Goal: Find specific page/section: Find specific page/section

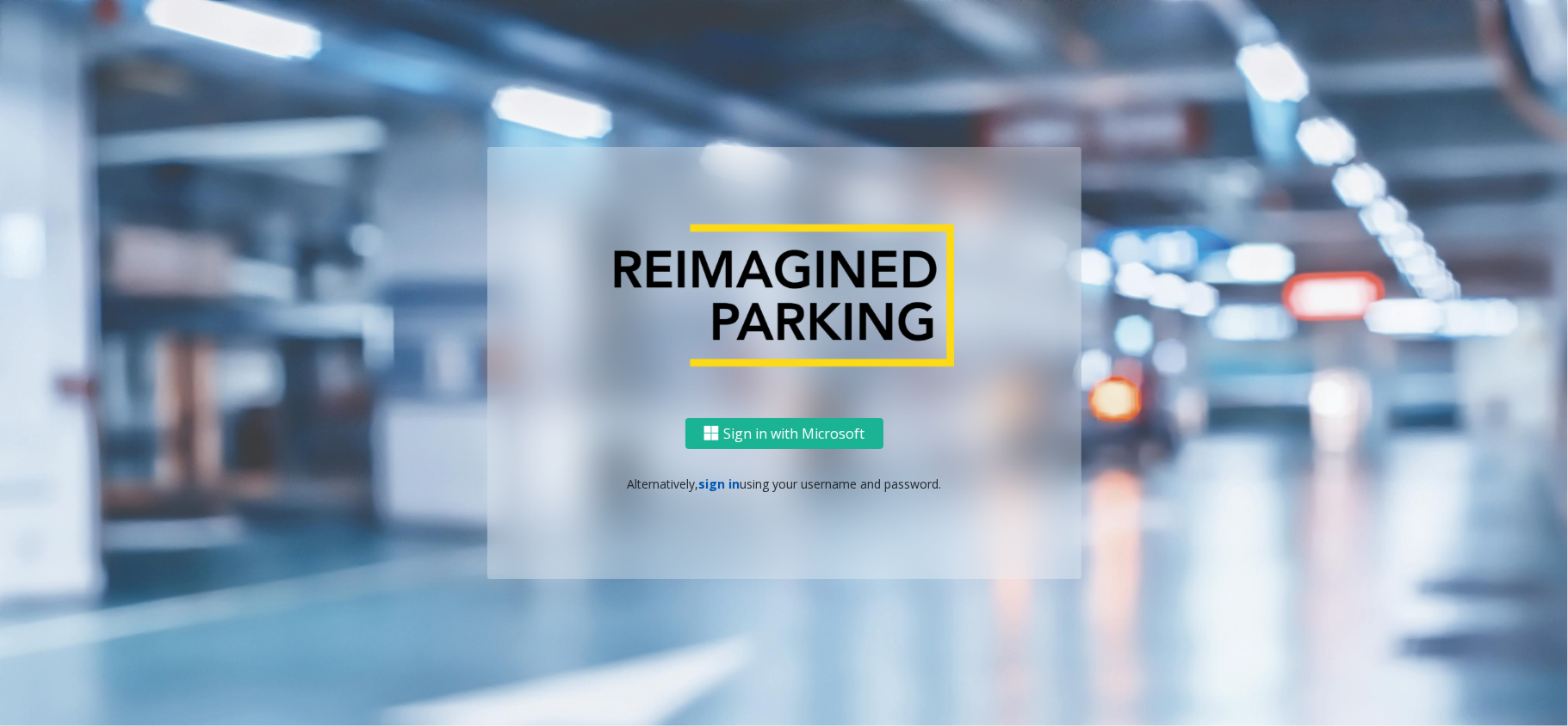
click at [718, 486] on link "sign in" at bounding box center [720, 483] width 41 height 17
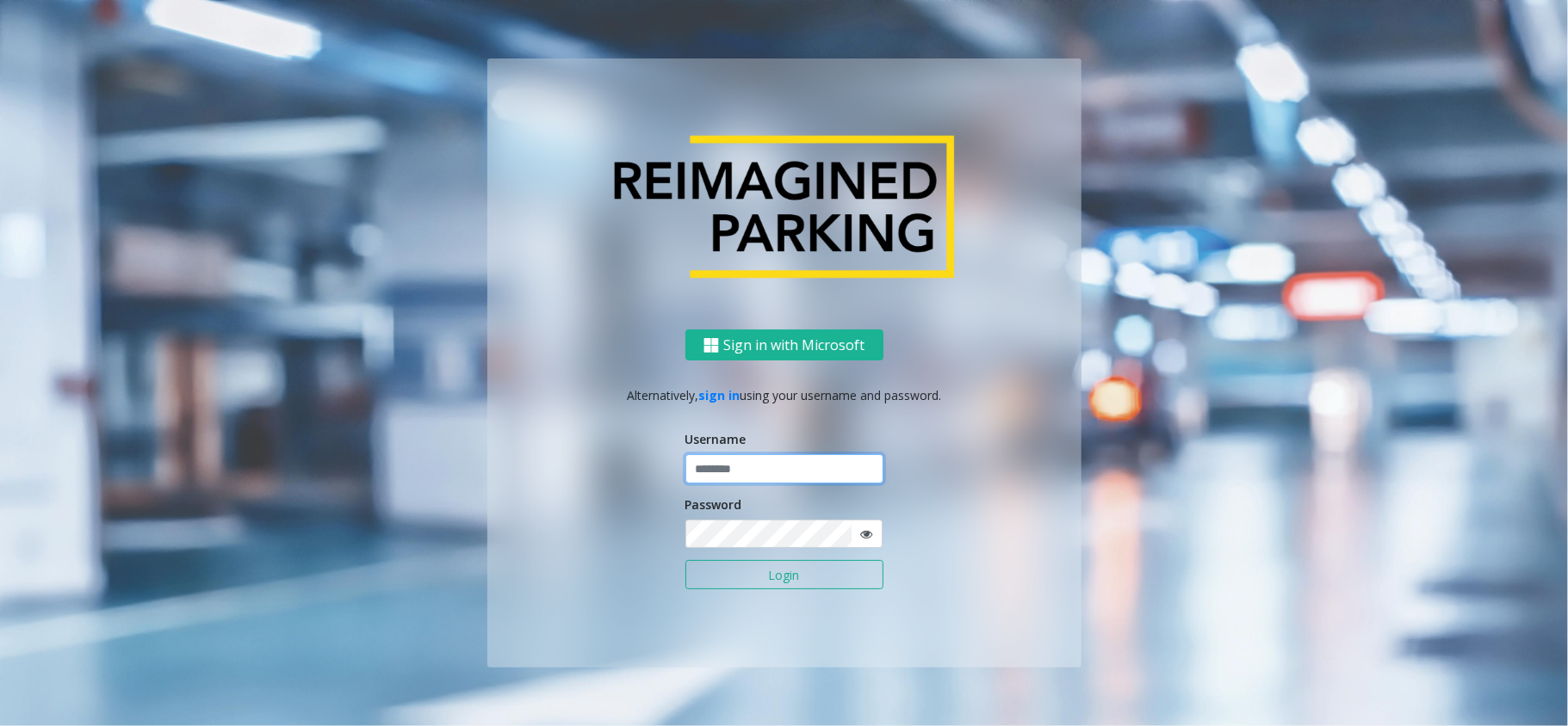
click at [732, 473] on input "text" at bounding box center [784, 470] width 199 height 29
type input "*********"
click at [685, 560] on button "Login" at bounding box center [784, 575] width 199 height 29
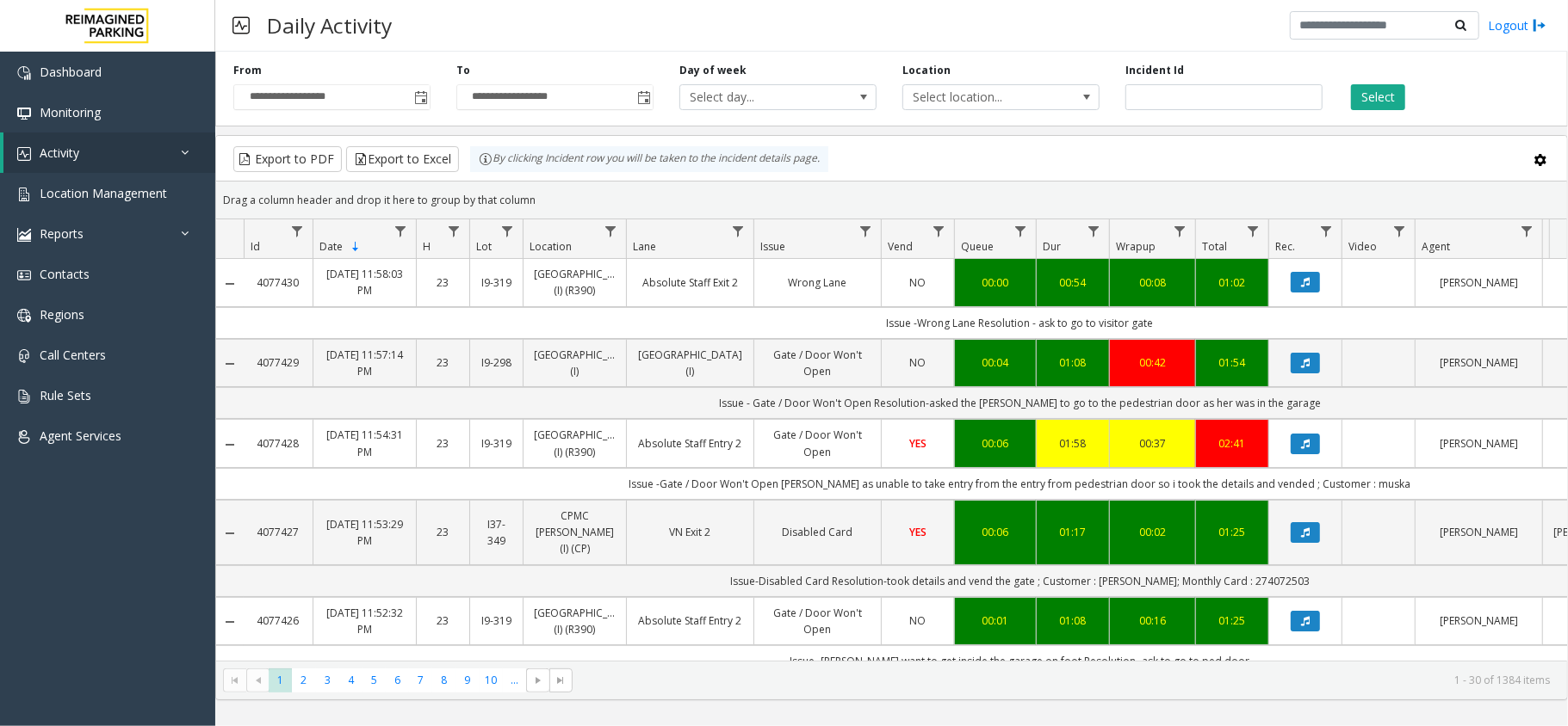
click at [783, 9] on div "Daily Activity Logout" at bounding box center [892, 26] width 1353 height 52
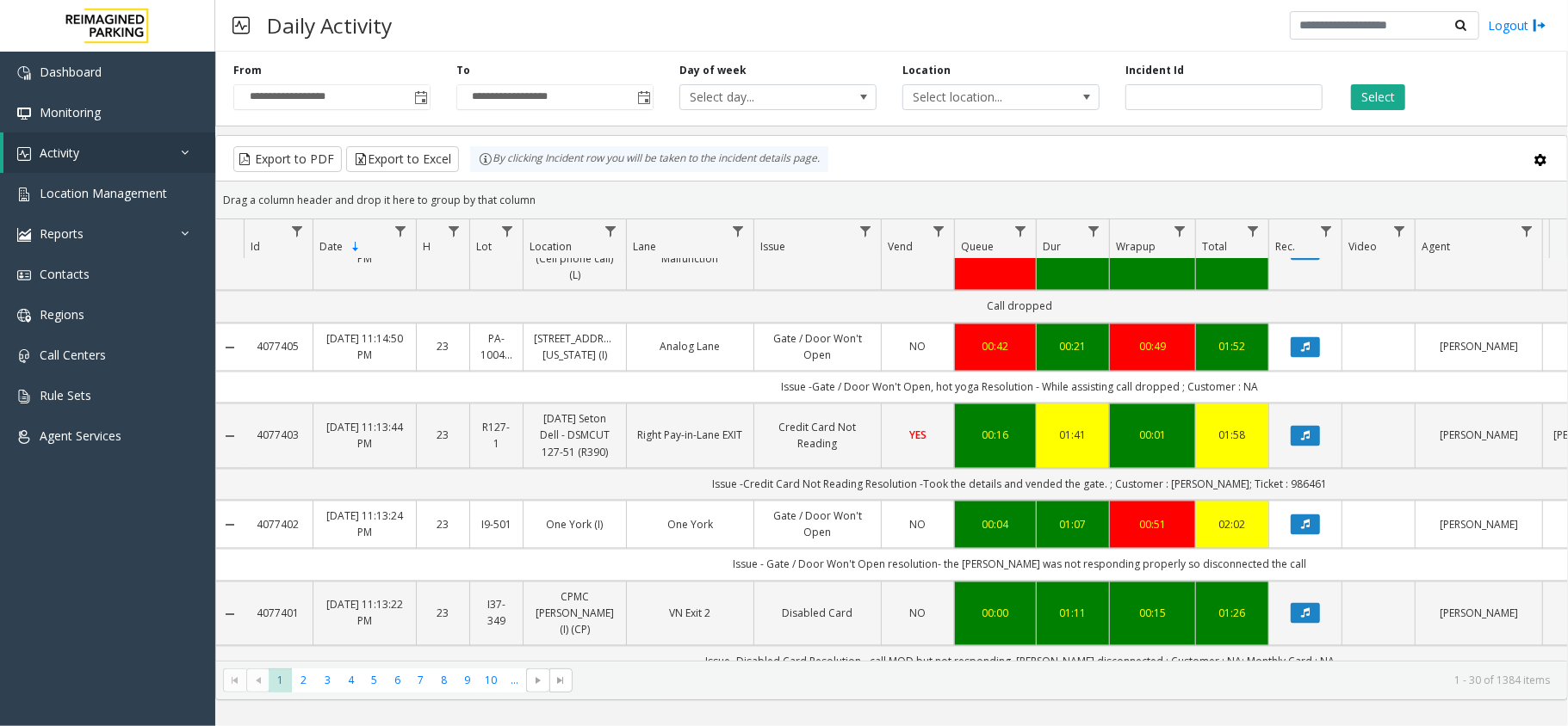
scroll to position [2315, 0]
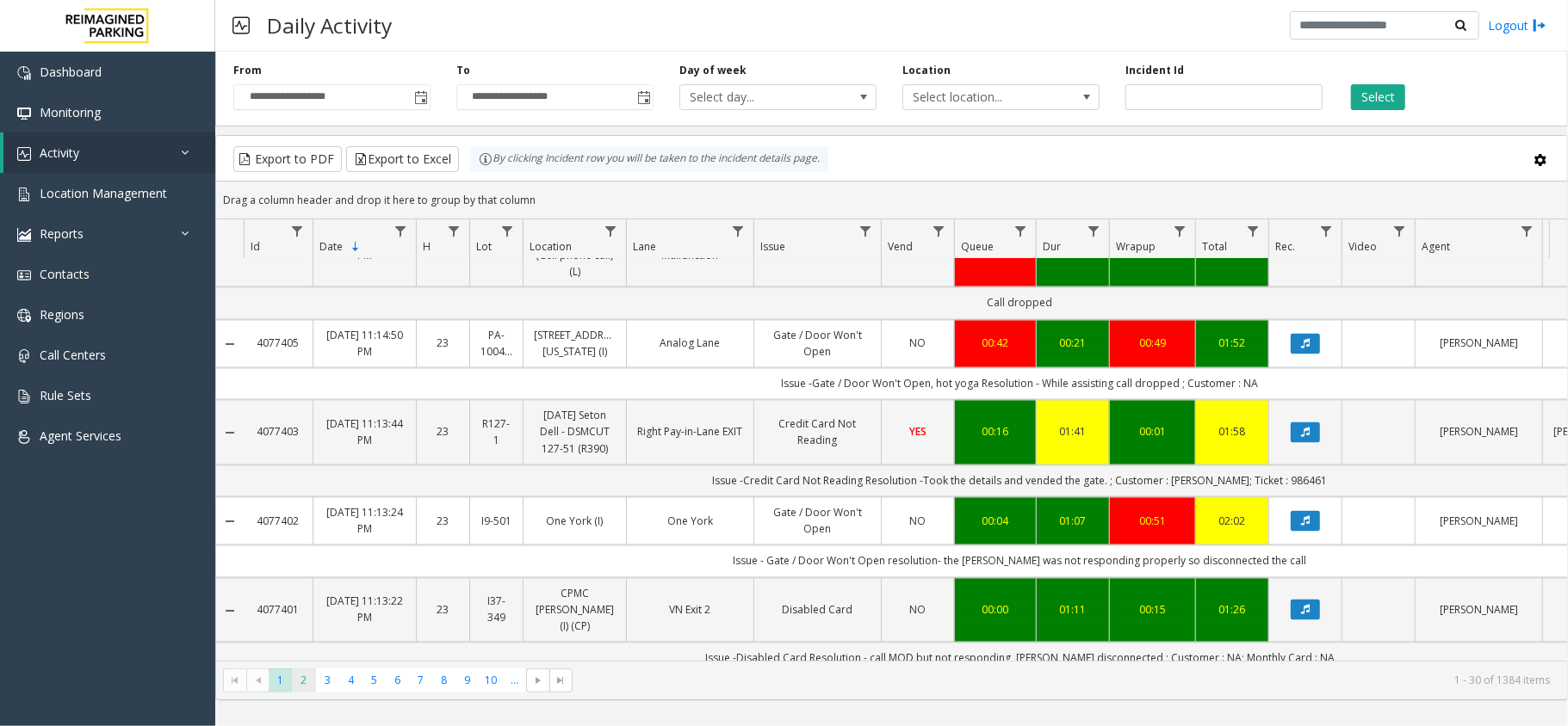
click at [301, 682] on span "2" at bounding box center [304, 681] width 24 height 24
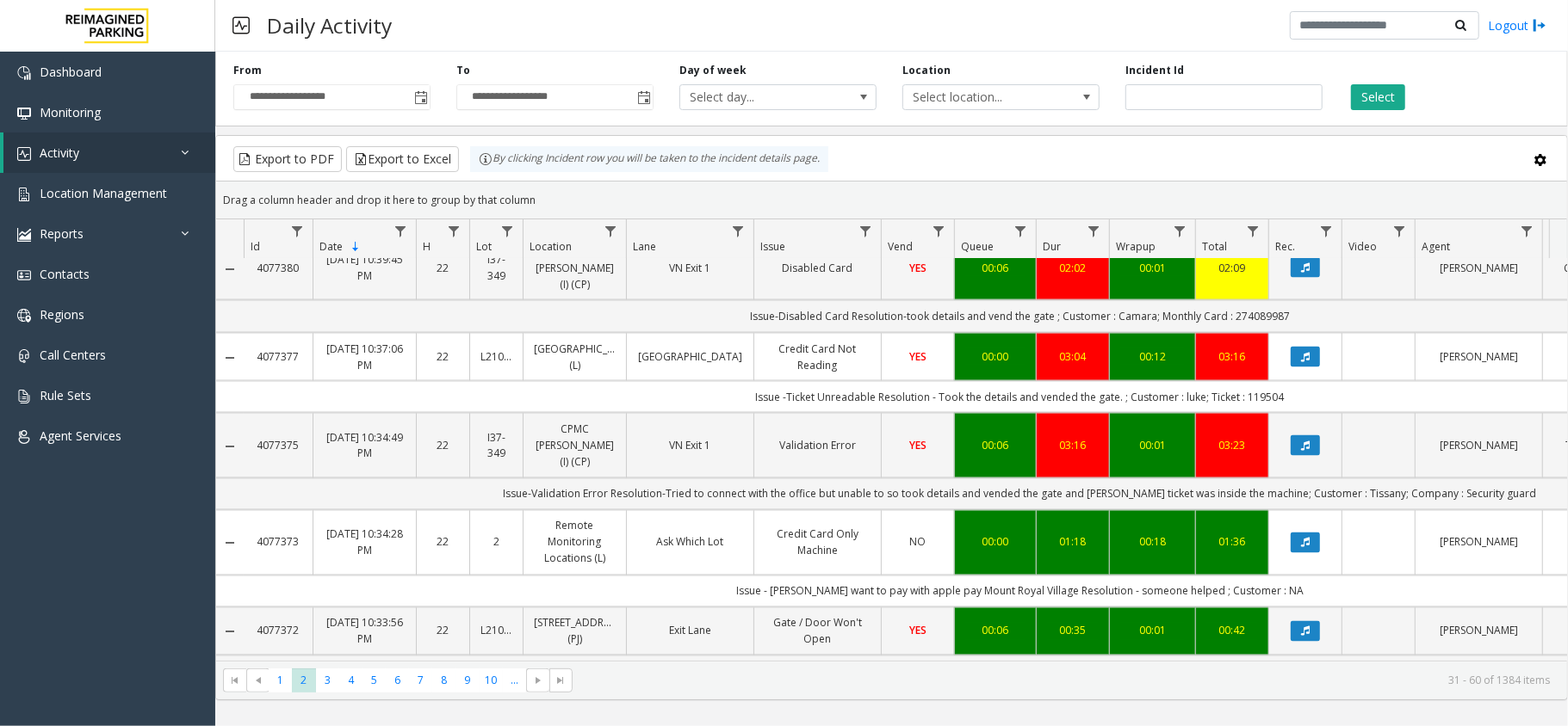
scroll to position [2181, 0]
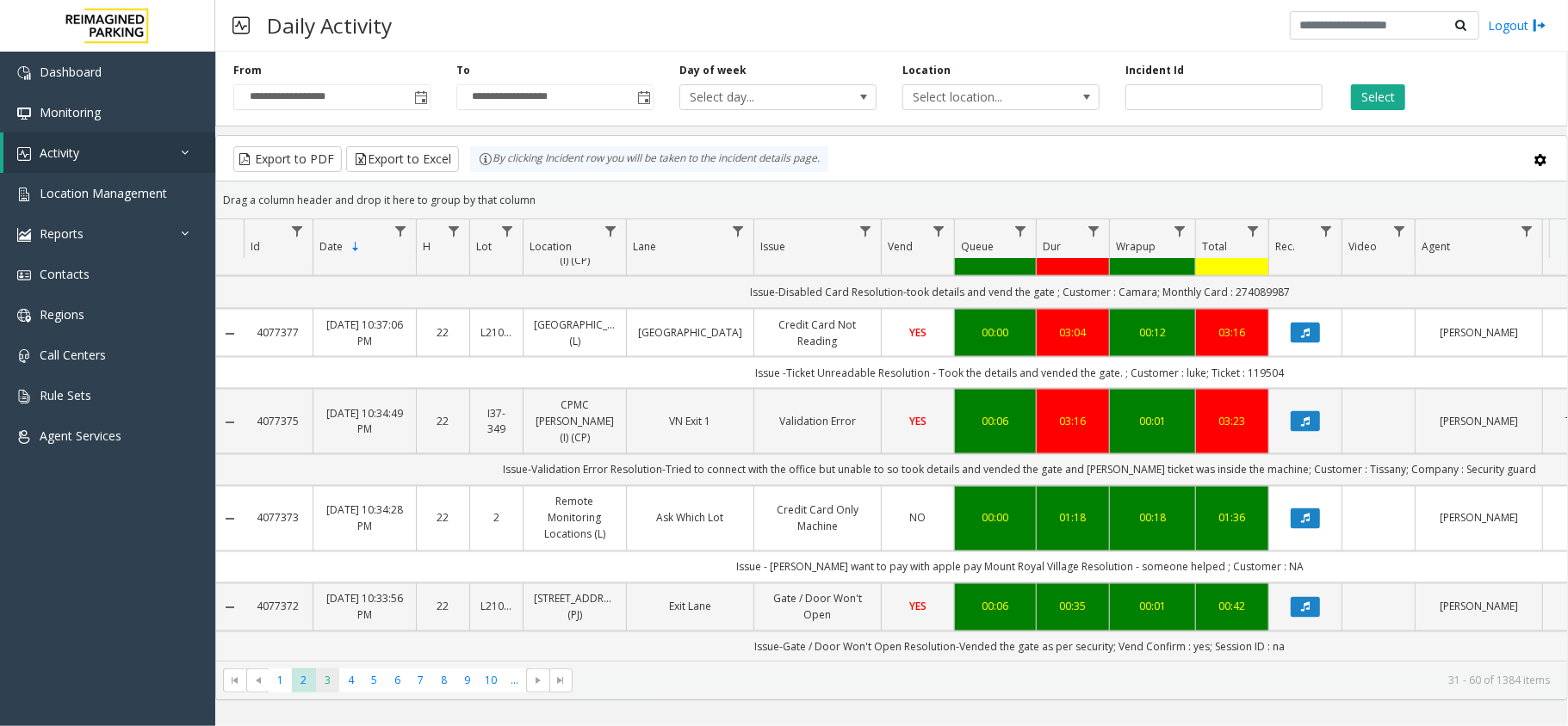
click at [321, 684] on span "3" at bounding box center [328, 681] width 24 height 24
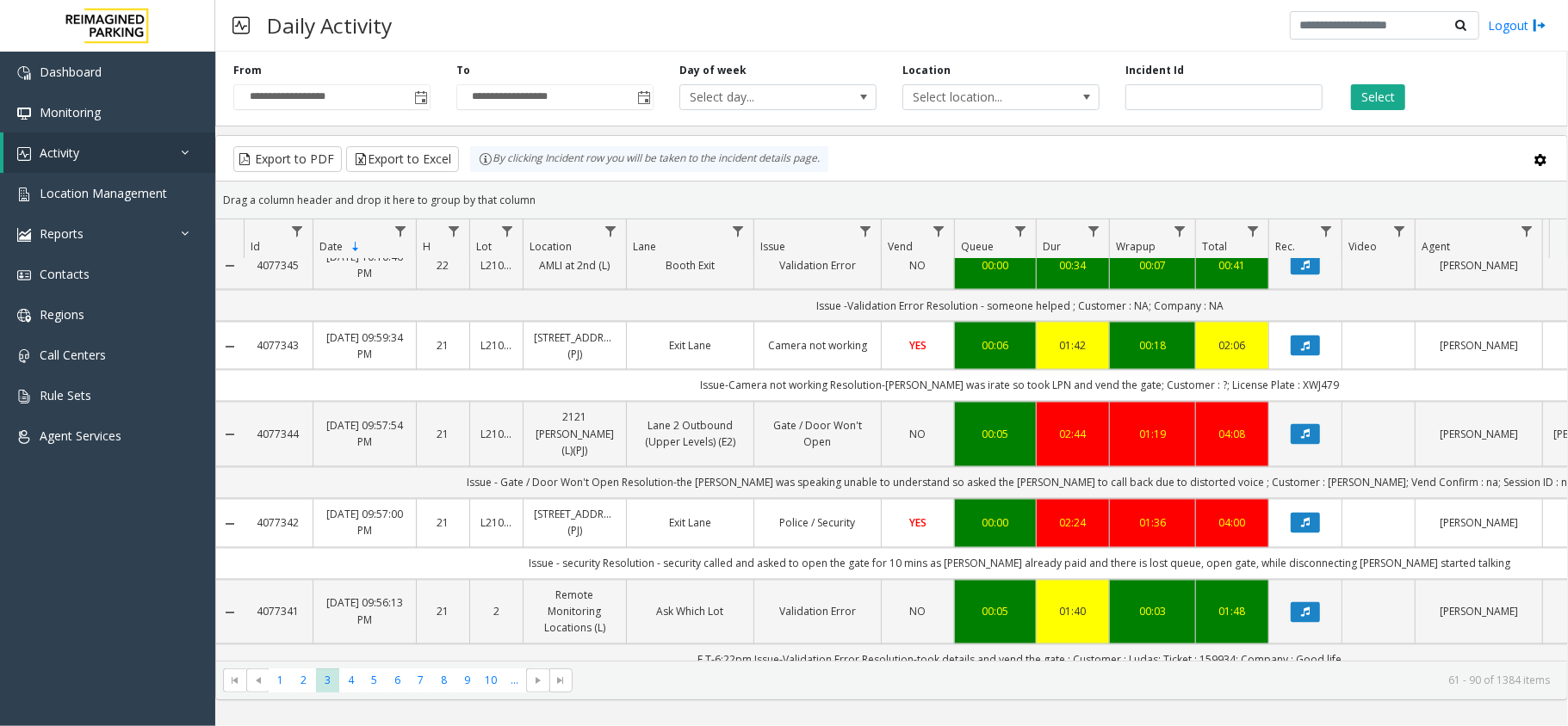
scroll to position [2297, 0]
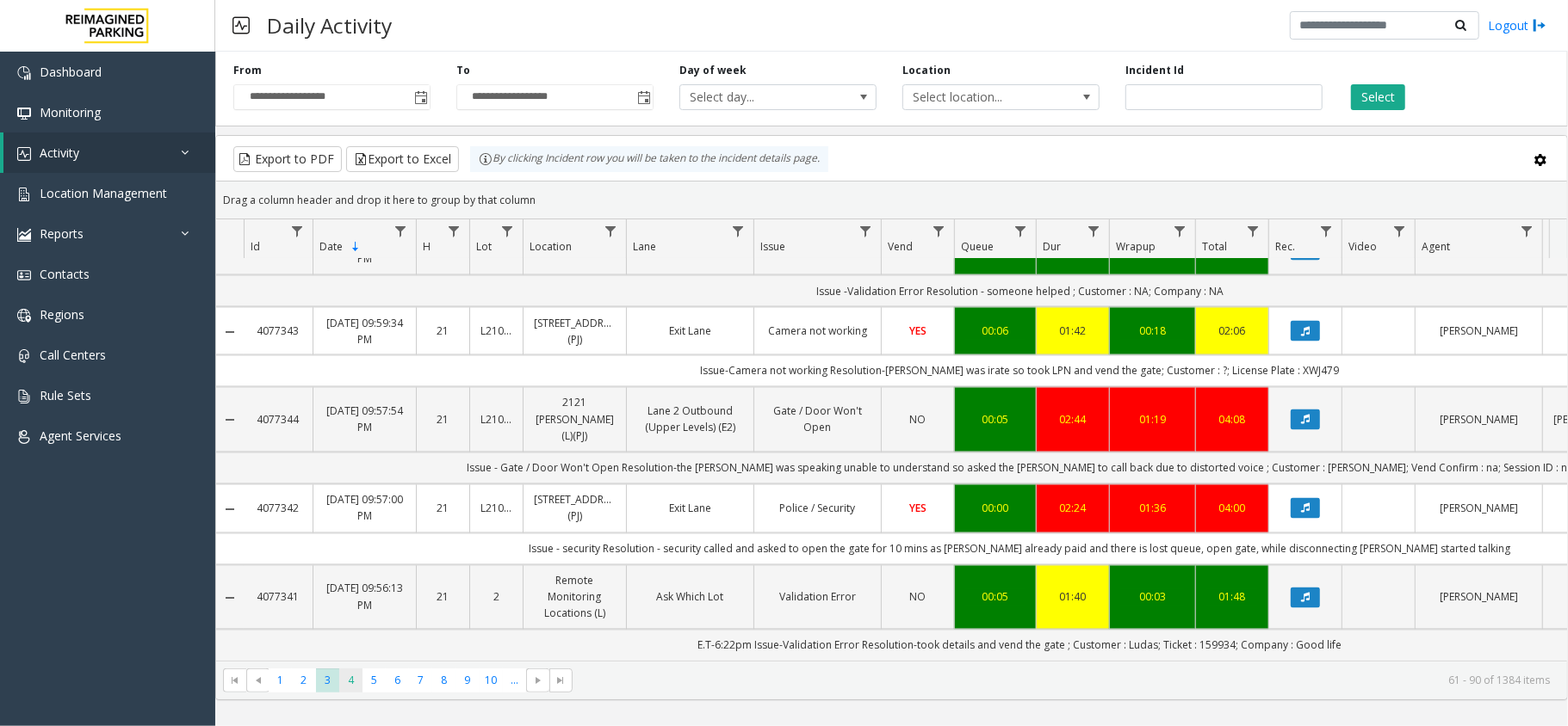
click at [348, 683] on span "4" at bounding box center [351, 681] width 24 height 24
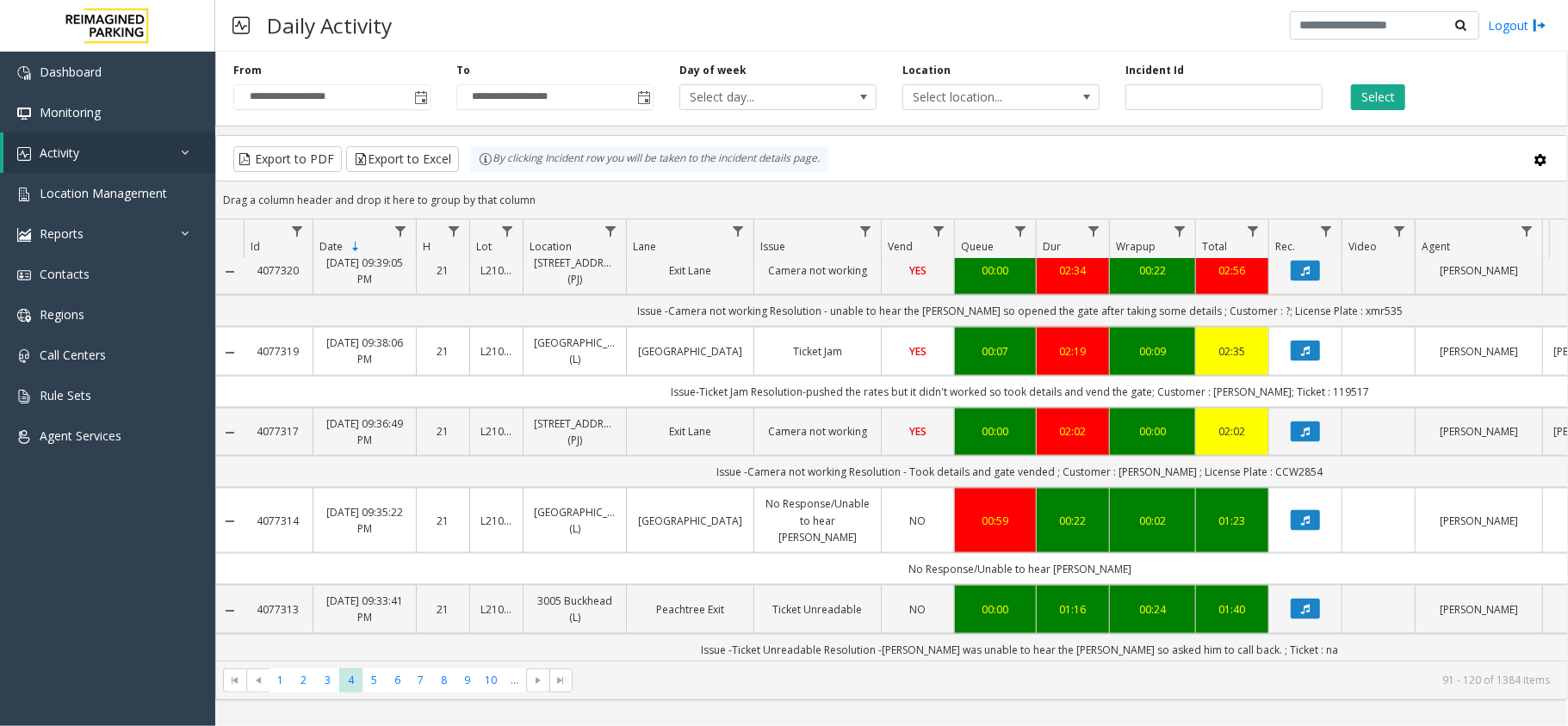
scroll to position [2181, 0]
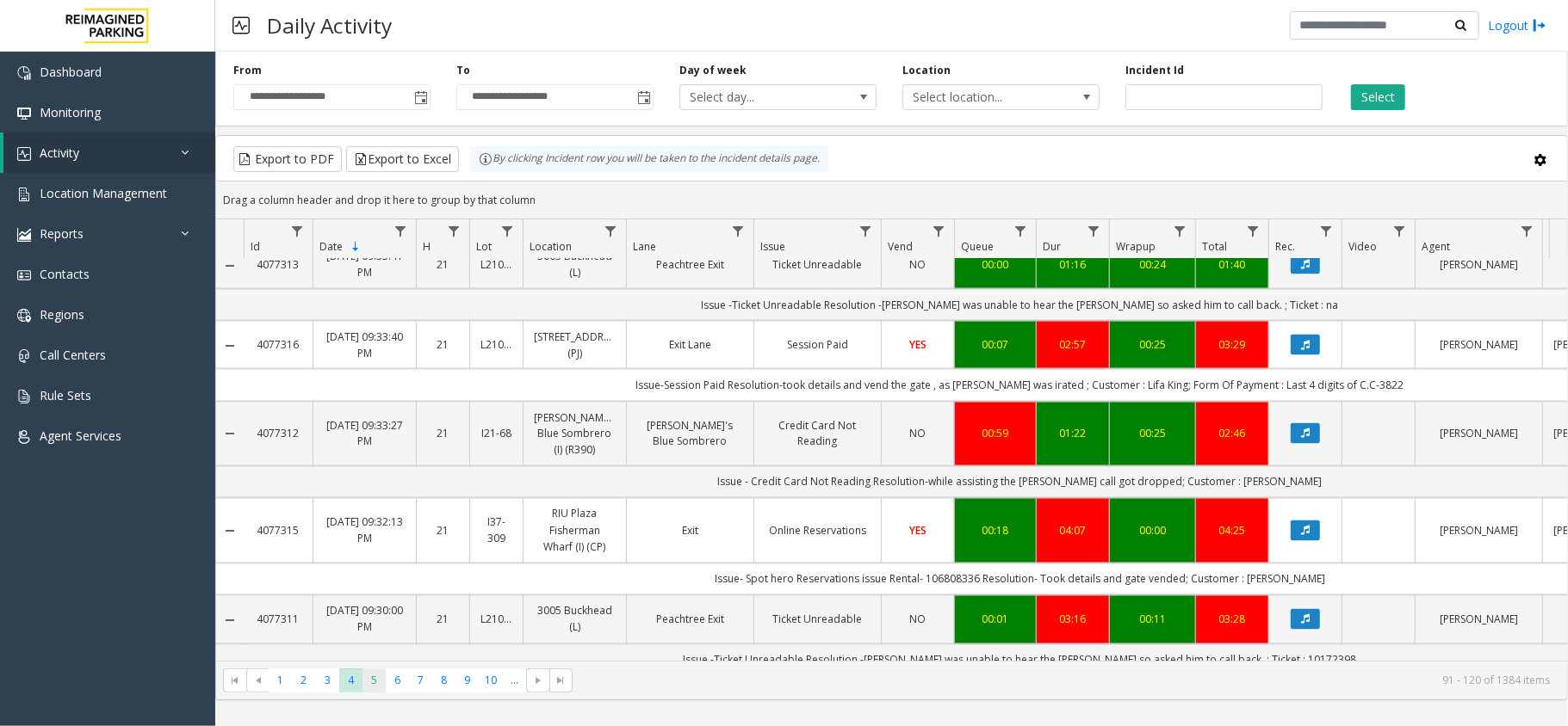
click at [369, 686] on span "5" at bounding box center [375, 681] width 24 height 24
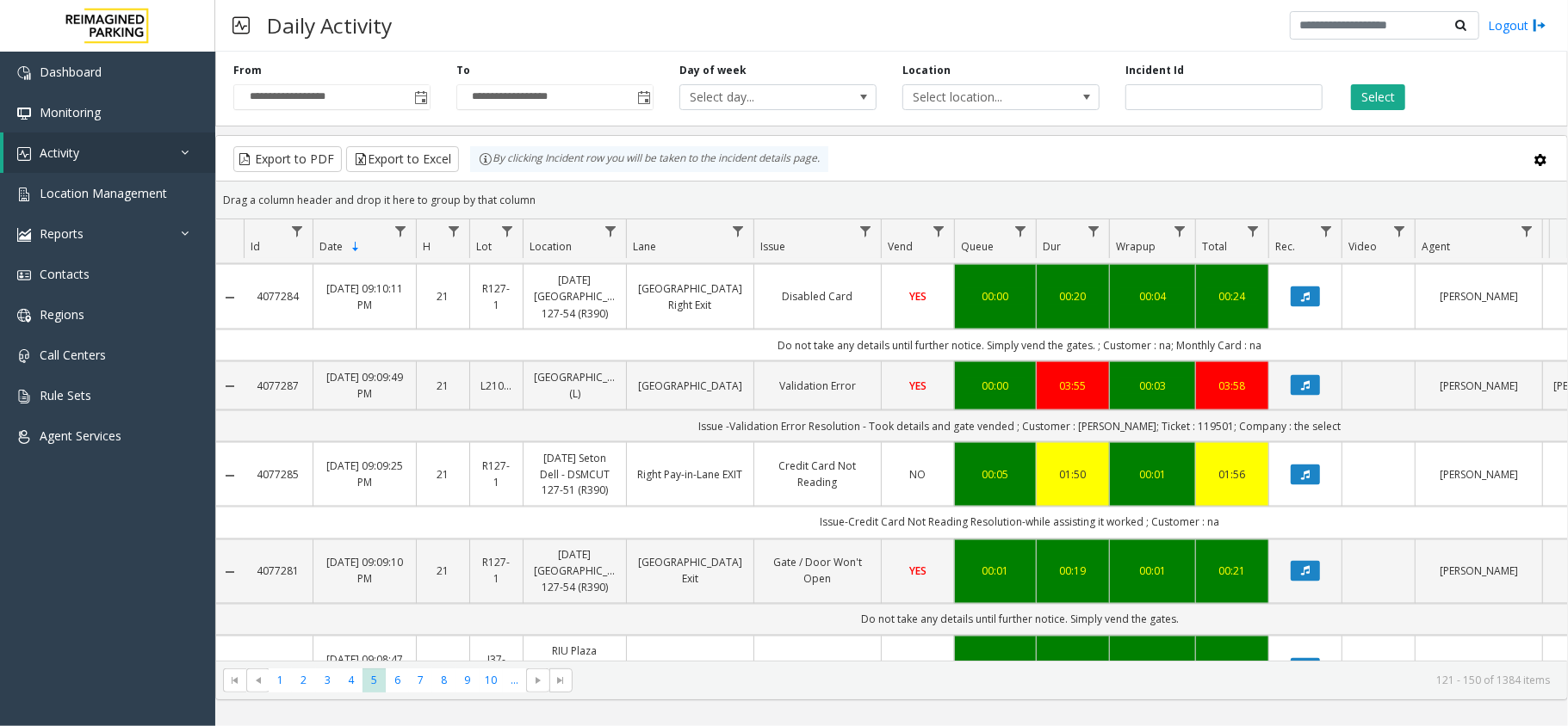
scroll to position [2248, 0]
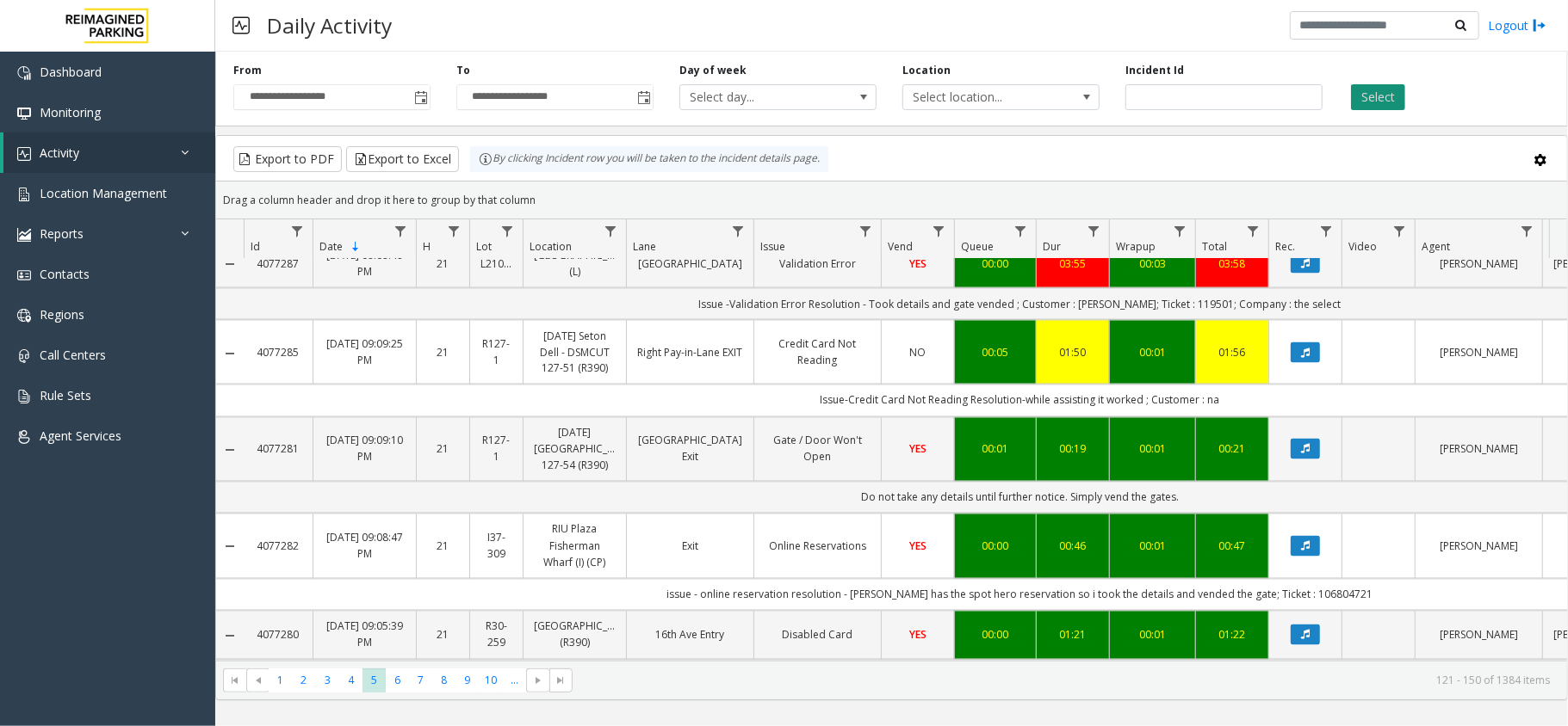
click at [1396, 84] on button "Select" at bounding box center [1378, 97] width 54 height 26
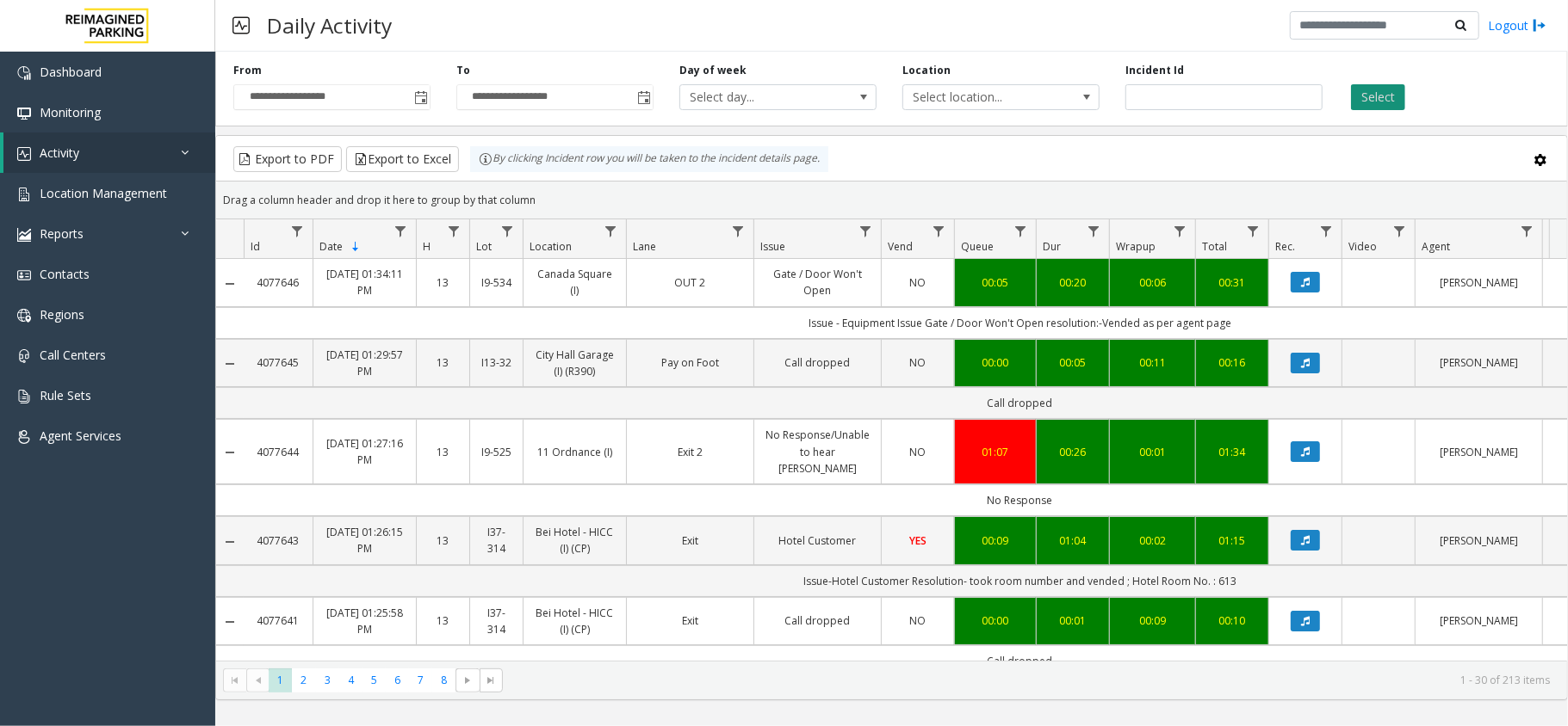
click at [1394, 94] on button "Select" at bounding box center [1378, 97] width 54 height 26
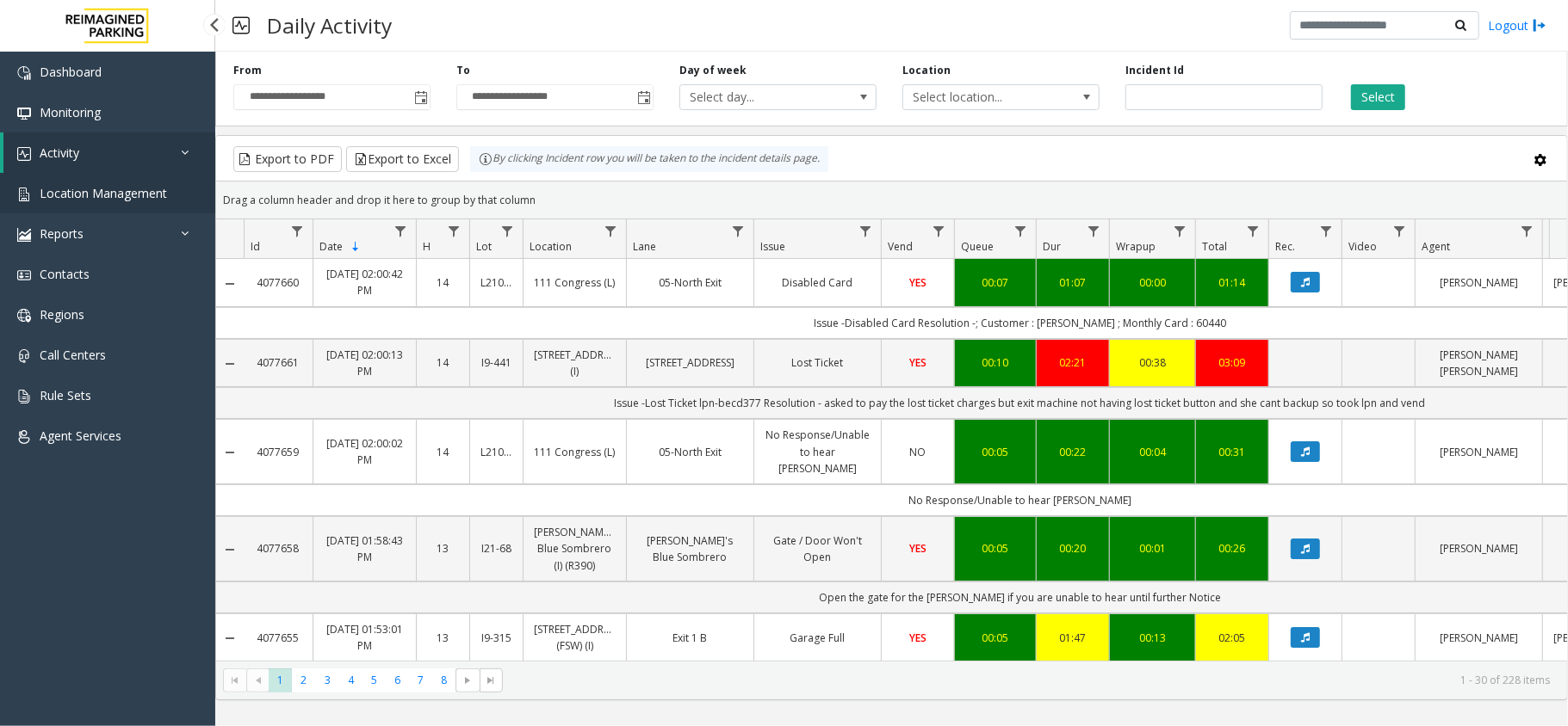
click at [80, 187] on span "Location Management" at bounding box center [103, 193] width 128 height 17
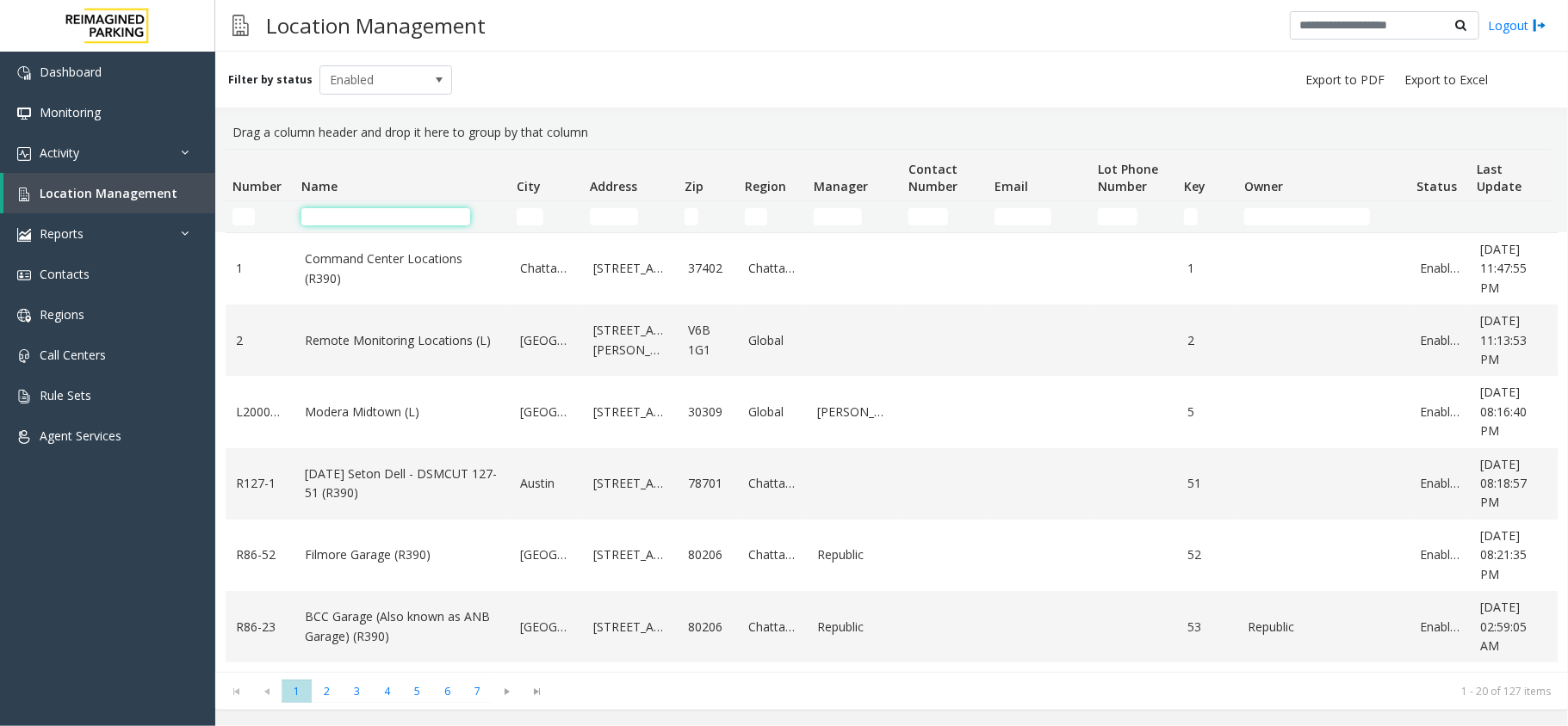
click at [421, 220] on input "Name Filter" at bounding box center [386, 217] width 169 height 18
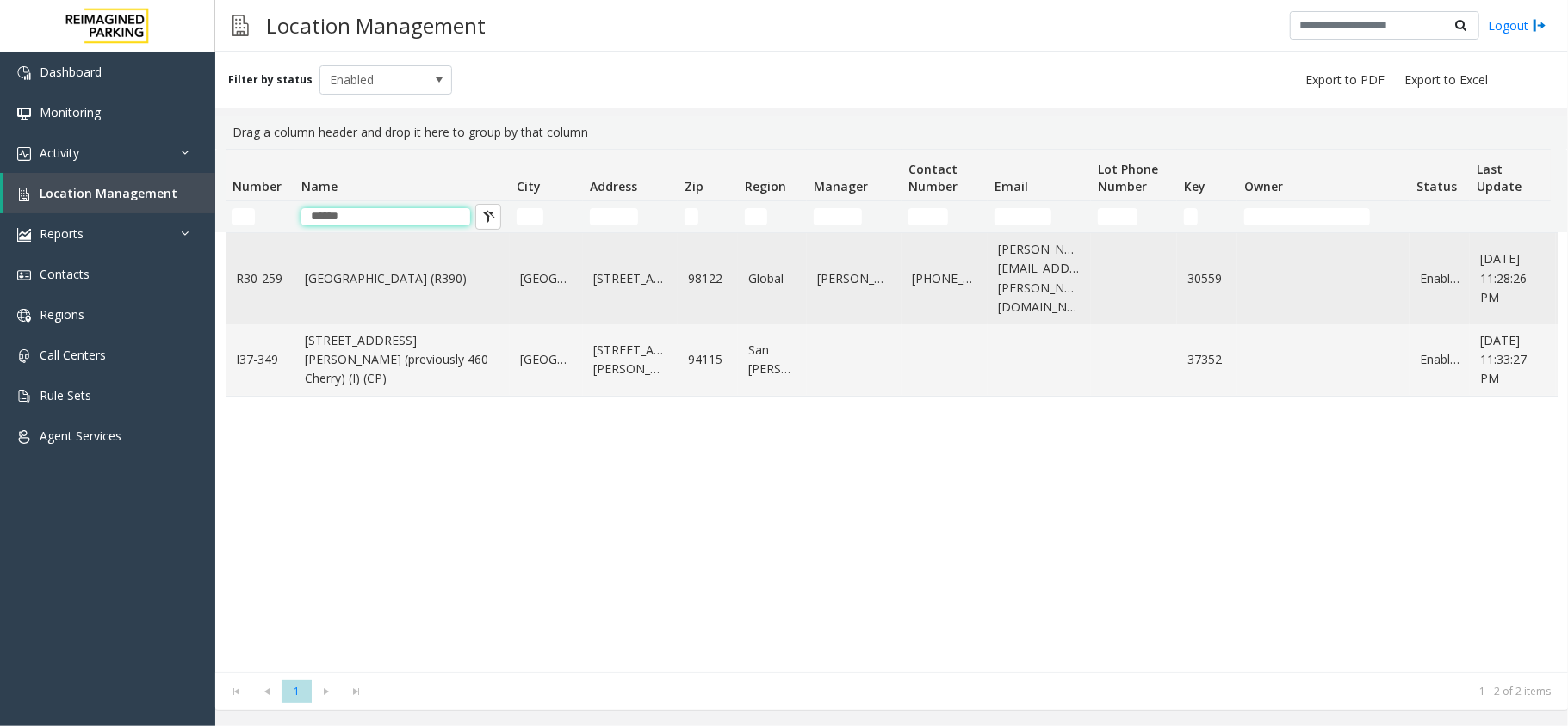
type input "******"
click at [419, 273] on link "Cherry Hill (R390)" at bounding box center [402, 278] width 195 height 19
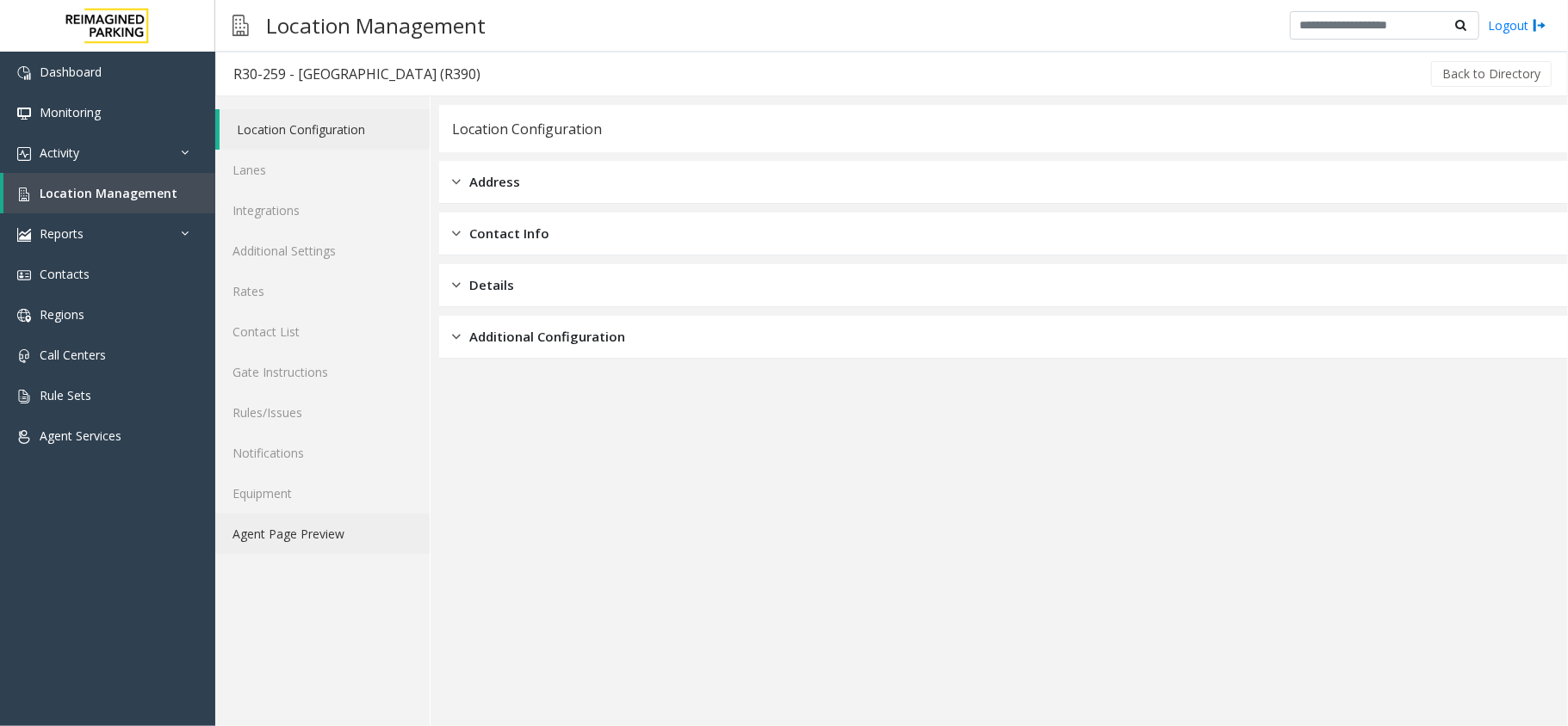
click at [369, 538] on link "Agent Page Preview" at bounding box center [322, 533] width 214 height 40
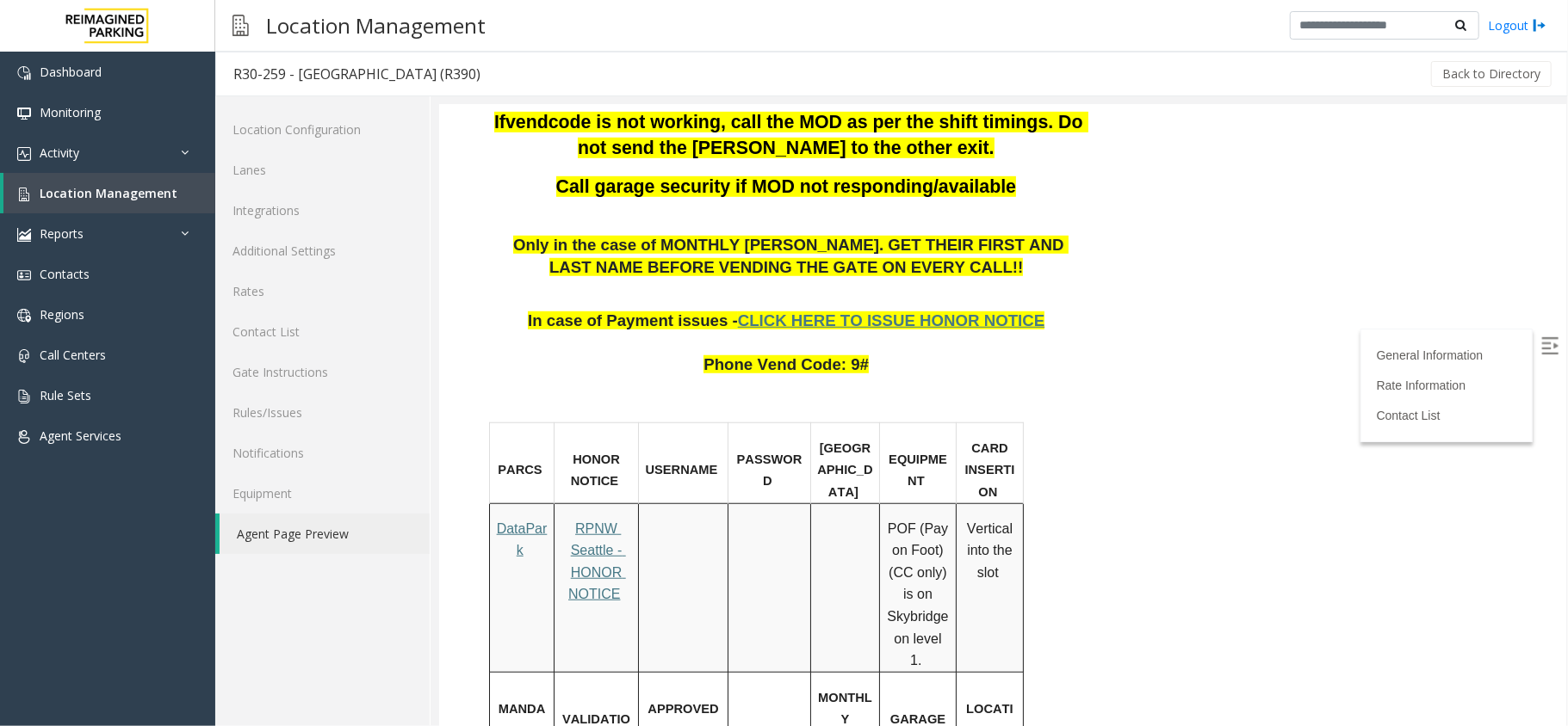
scroll to position [918, 0]
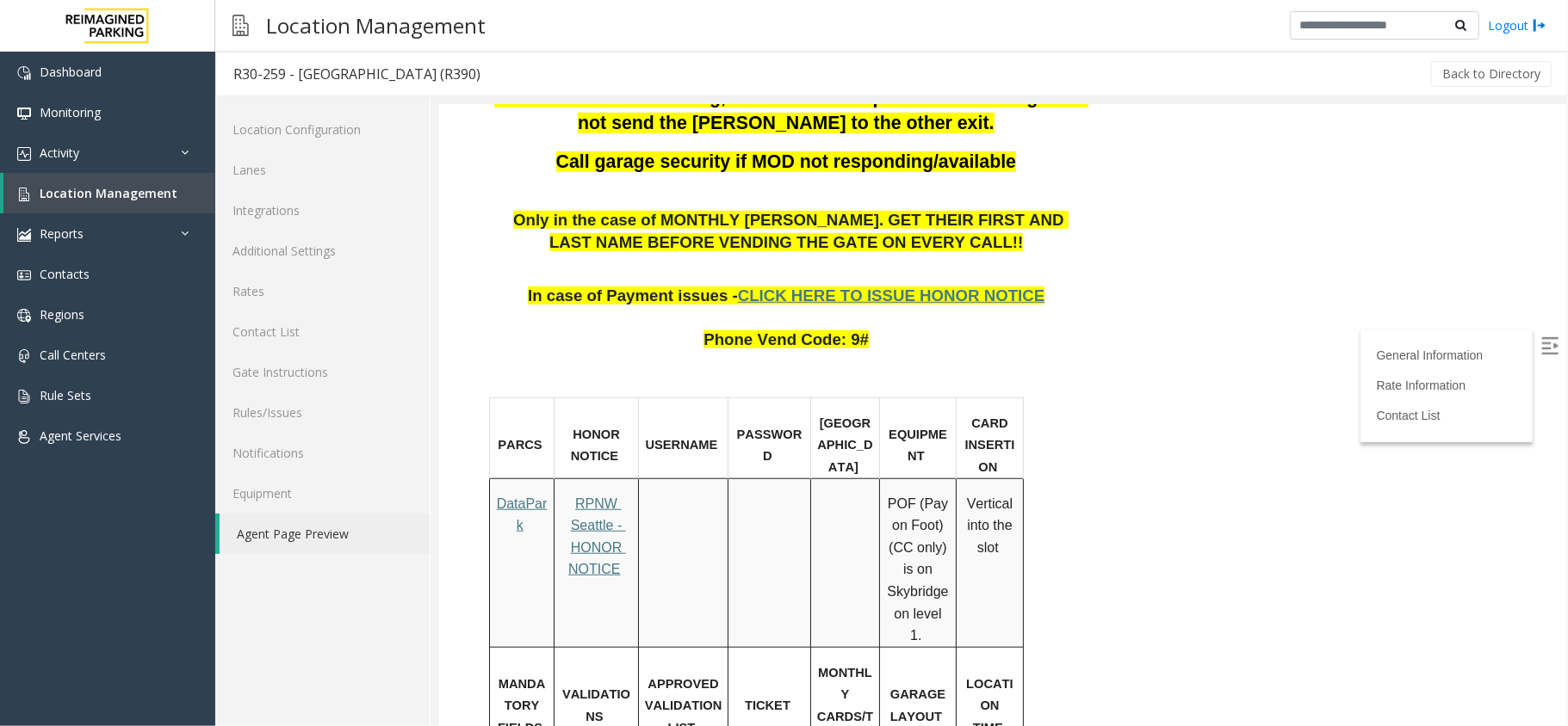
click at [593, 496] on span "RPNW Seattle - HONOR NOTICE" at bounding box center [596, 536] width 58 height 81
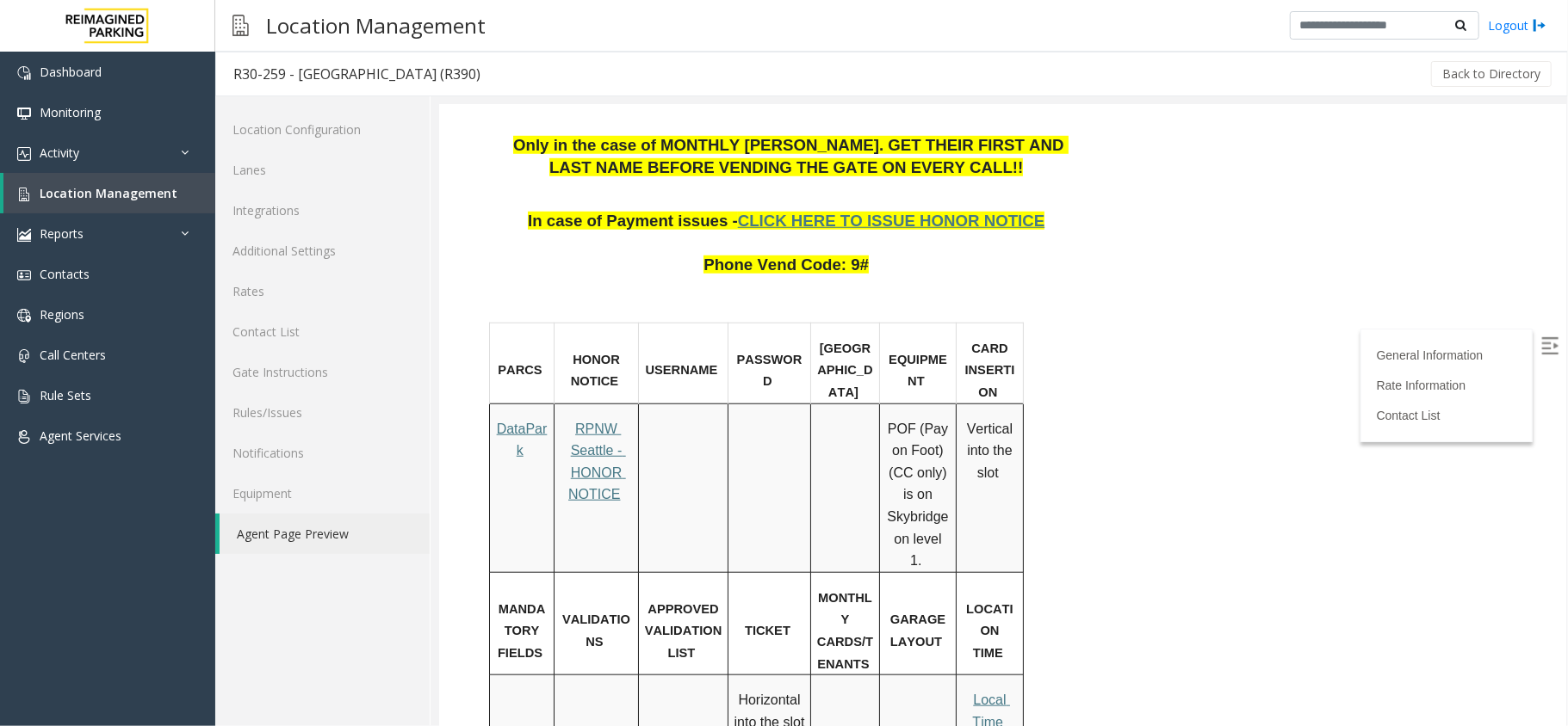
scroll to position [1033, 0]
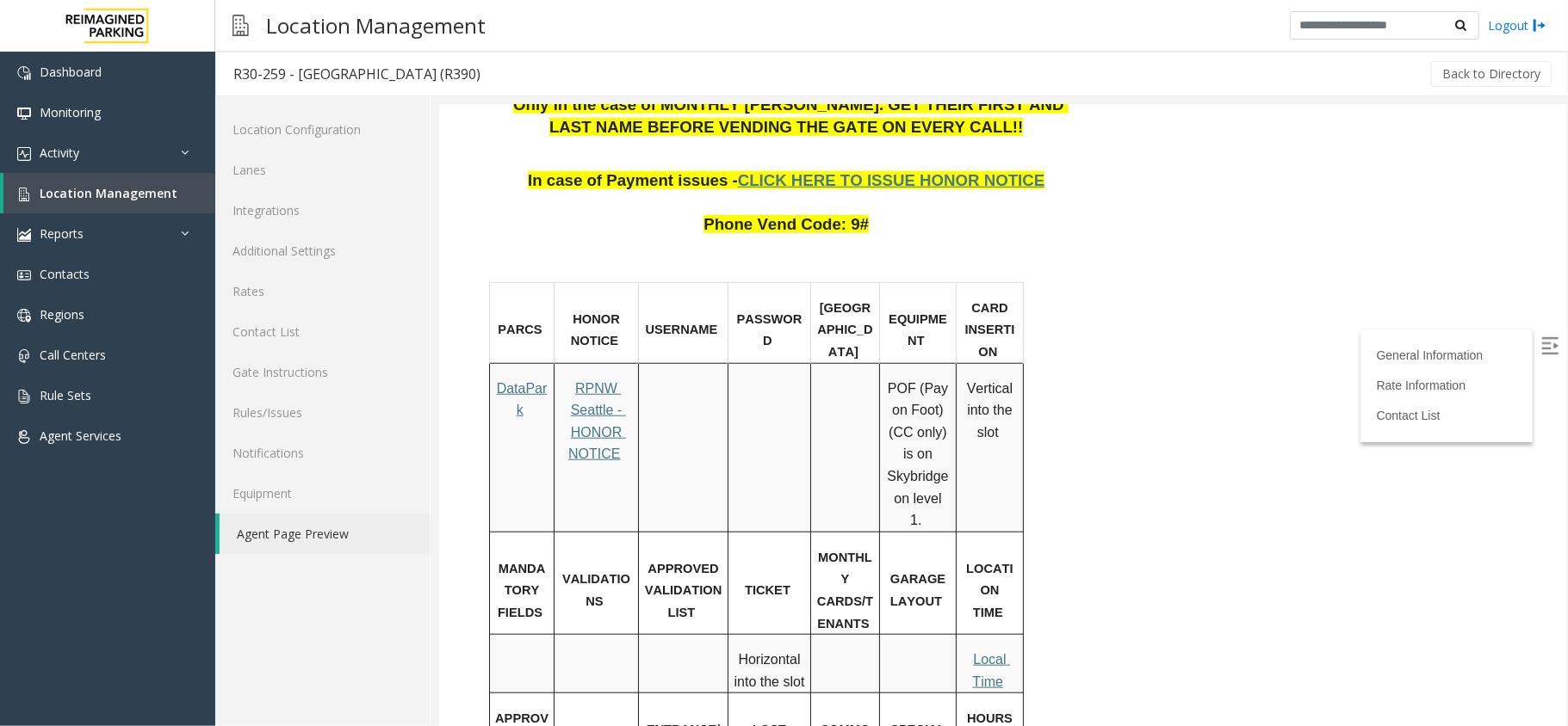
click at [990, 651] on span "Local Time" at bounding box center [990, 670] width 38 height 37
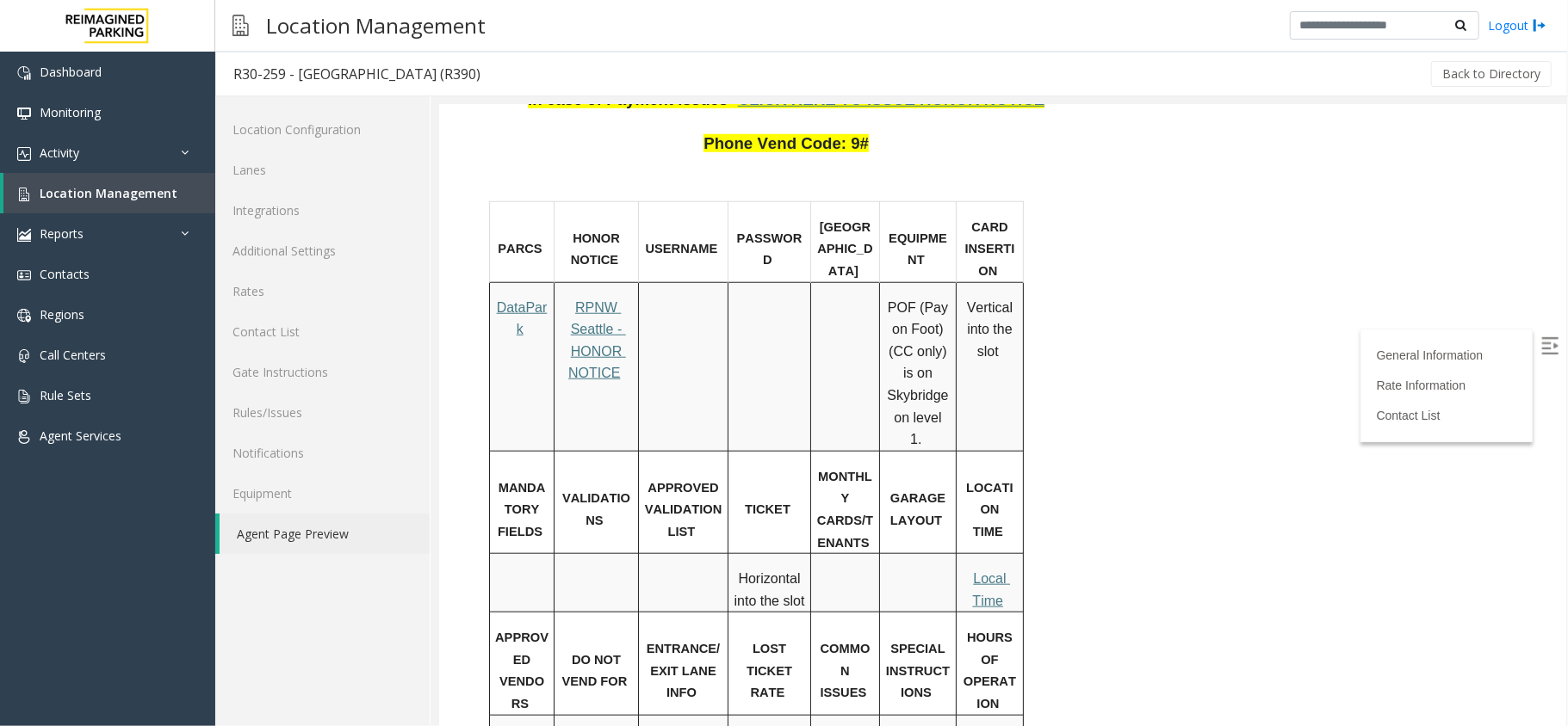
scroll to position [1261, 0]
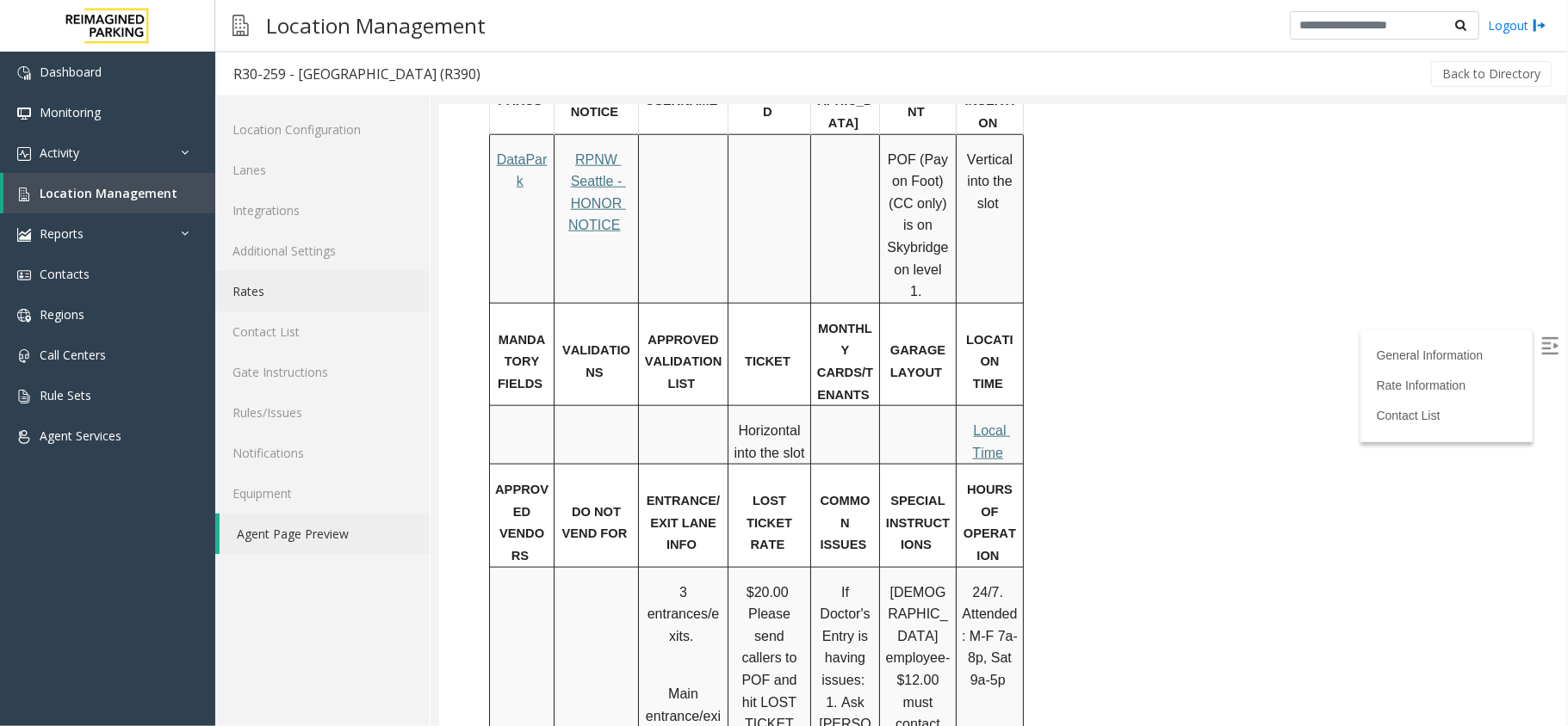
click at [266, 305] on link "Rates" at bounding box center [322, 291] width 214 height 40
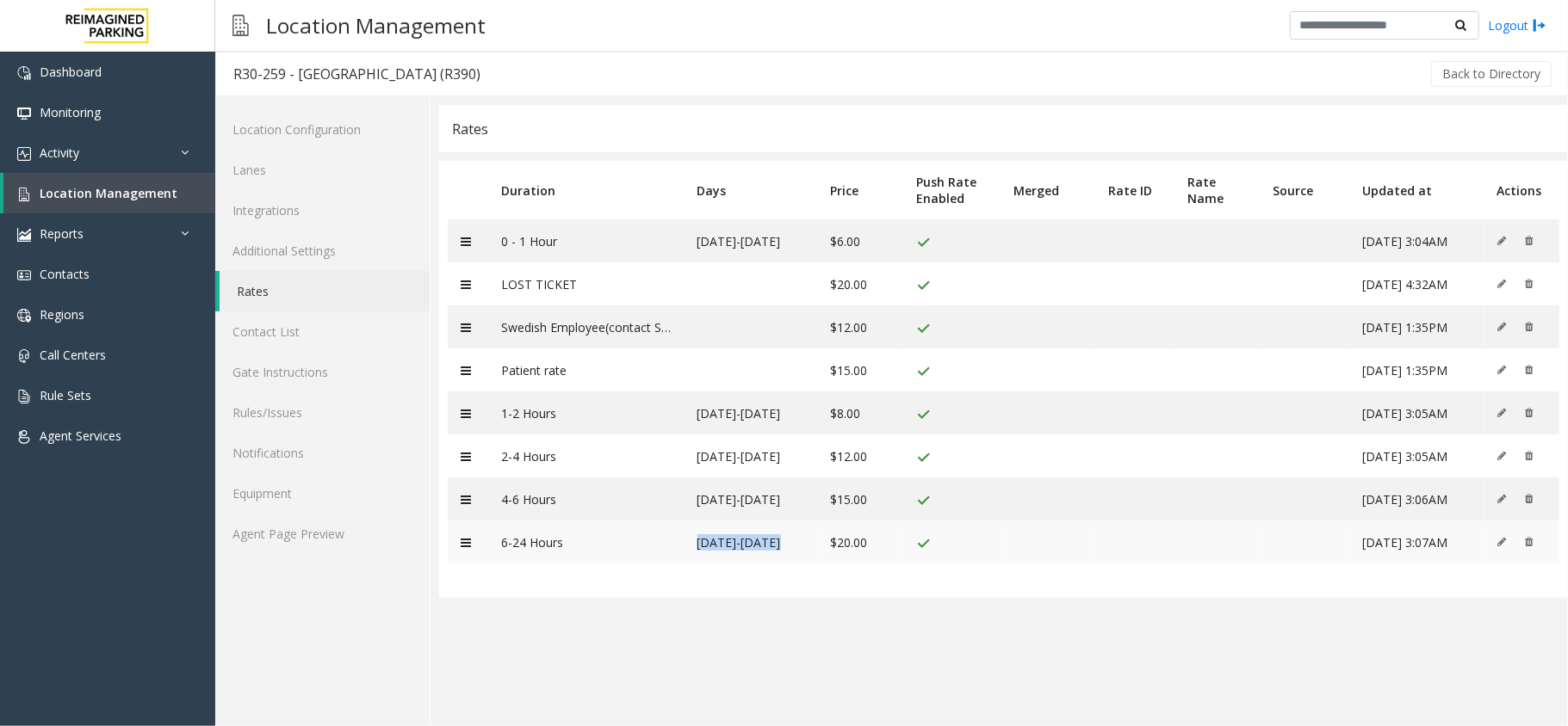
drag, startPoint x: 668, startPoint y: 563, endPoint x: 817, endPoint y: 547, distance: 149.9
click at [817, 547] on tr "6-24 Hours Monday-Sunday $20.00 04/30/2025 3:07AM" at bounding box center [1004, 542] width 1112 height 43
click at [872, 545] on td "$20.00" at bounding box center [860, 542] width 87 height 43
drag, startPoint x: 880, startPoint y: 545, endPoint x: 813, endPoint y: 544, distance: 67.0
click at [813, 544] on tr "6-24 Hours Monday-Sunday $20.00 04/30/2025 3:07AM" at bounding box center [1004, 542] width 1112 height 43
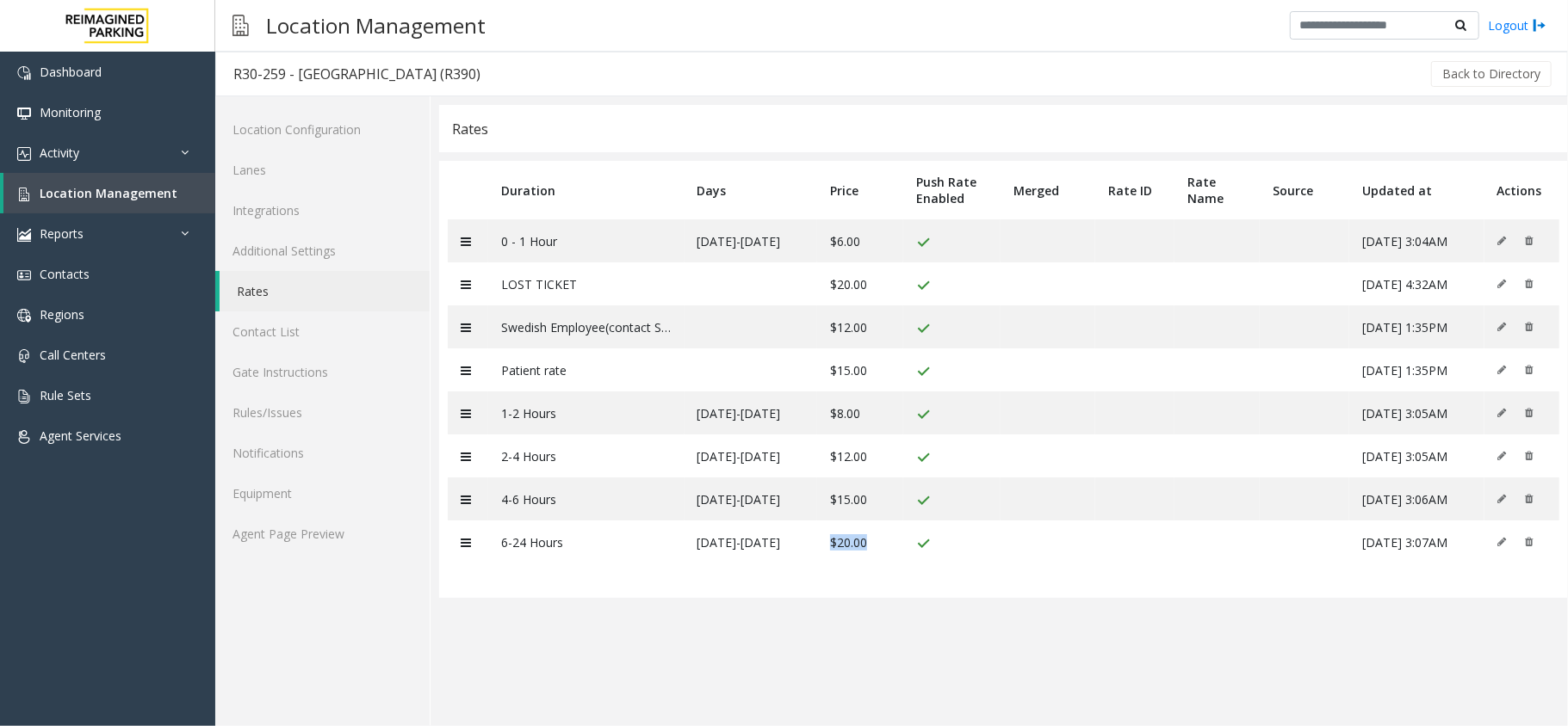
click at [836, 573] on table "Duration Days Price Push Rate Enabled Merged Rate ID Rate Name Source Updated a…" at bounding box center [1004, 379] width 1130 height 437
click at [303, 135] on link "Location Configuration" at bounding box center [322, 129] width 214 height 40
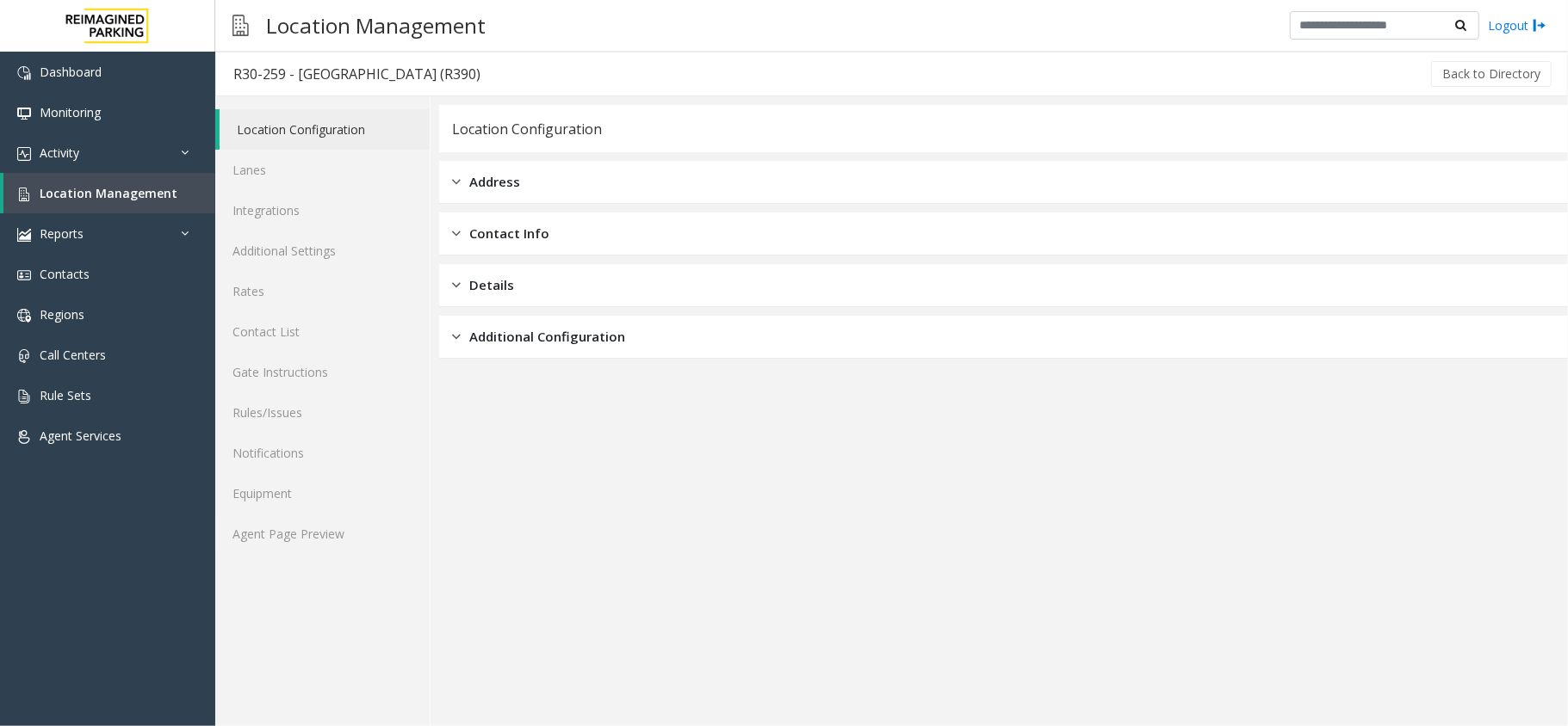
click at [348, 559] on div "Location Configuration Lanes Integrations Additional Settings Rates Contact Lis…" at bounding box center [322, 411] width 215 height 630
click at [345, 544] on link "Agent Page Preview" at bounding box center [322, 533] width 214 height 40
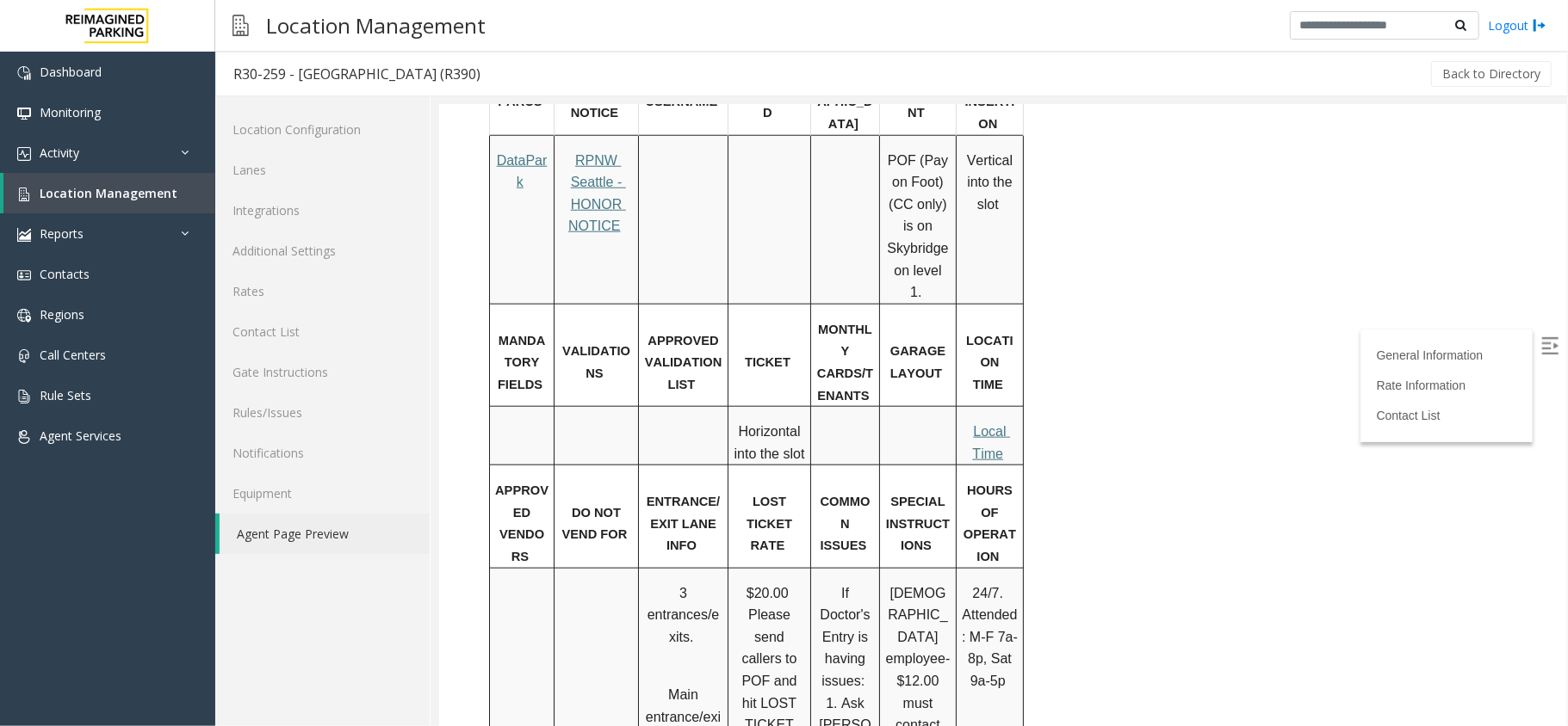
scroll to position [573, 0]
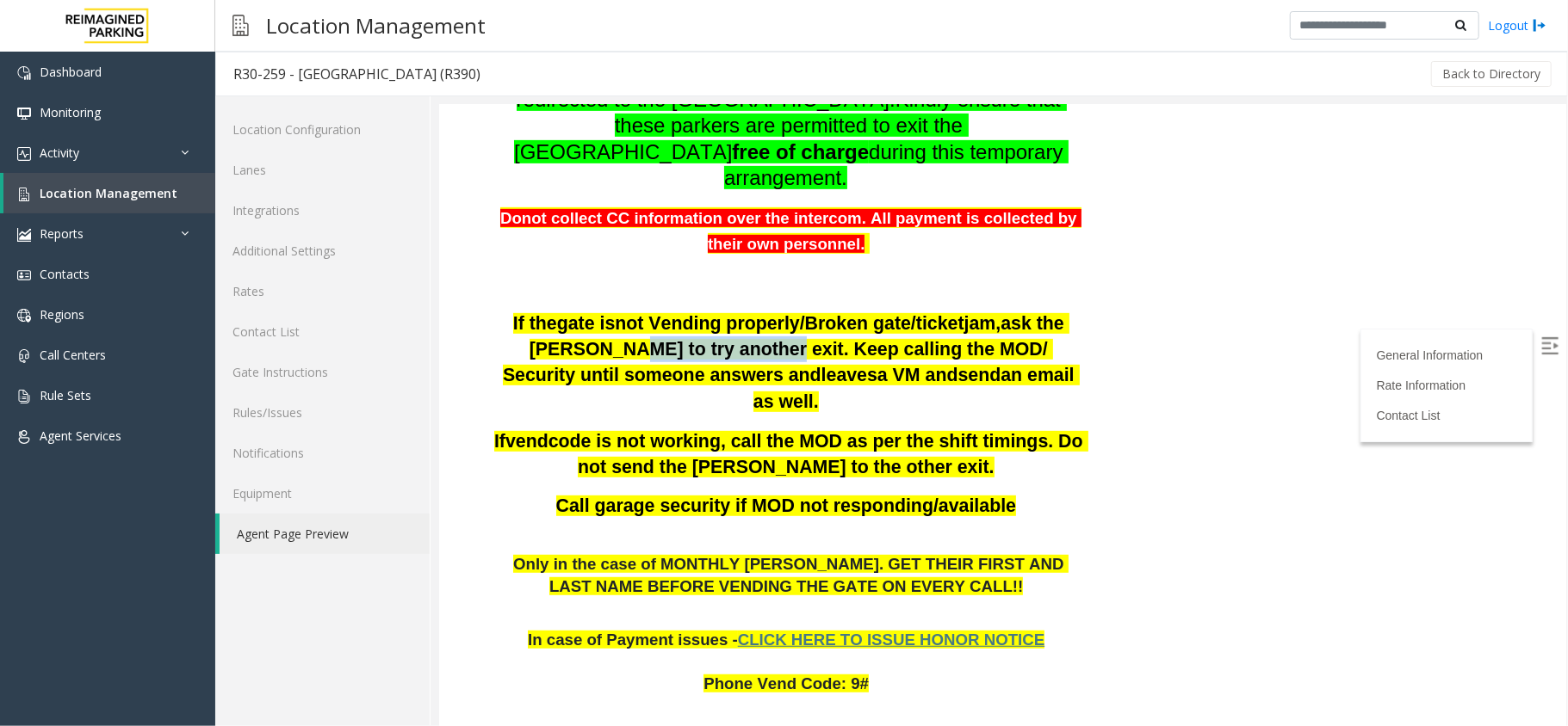
drag, startPoint x: 641, startPoint y: 237, endPoint x: 513, endPoint y: 228, distance: 128.3
click at [513, 312] on span "ask the parker to try another exit. Keep calling the MOD/ Security until someon…" at bounding box center [785, 349] width 566 height 73
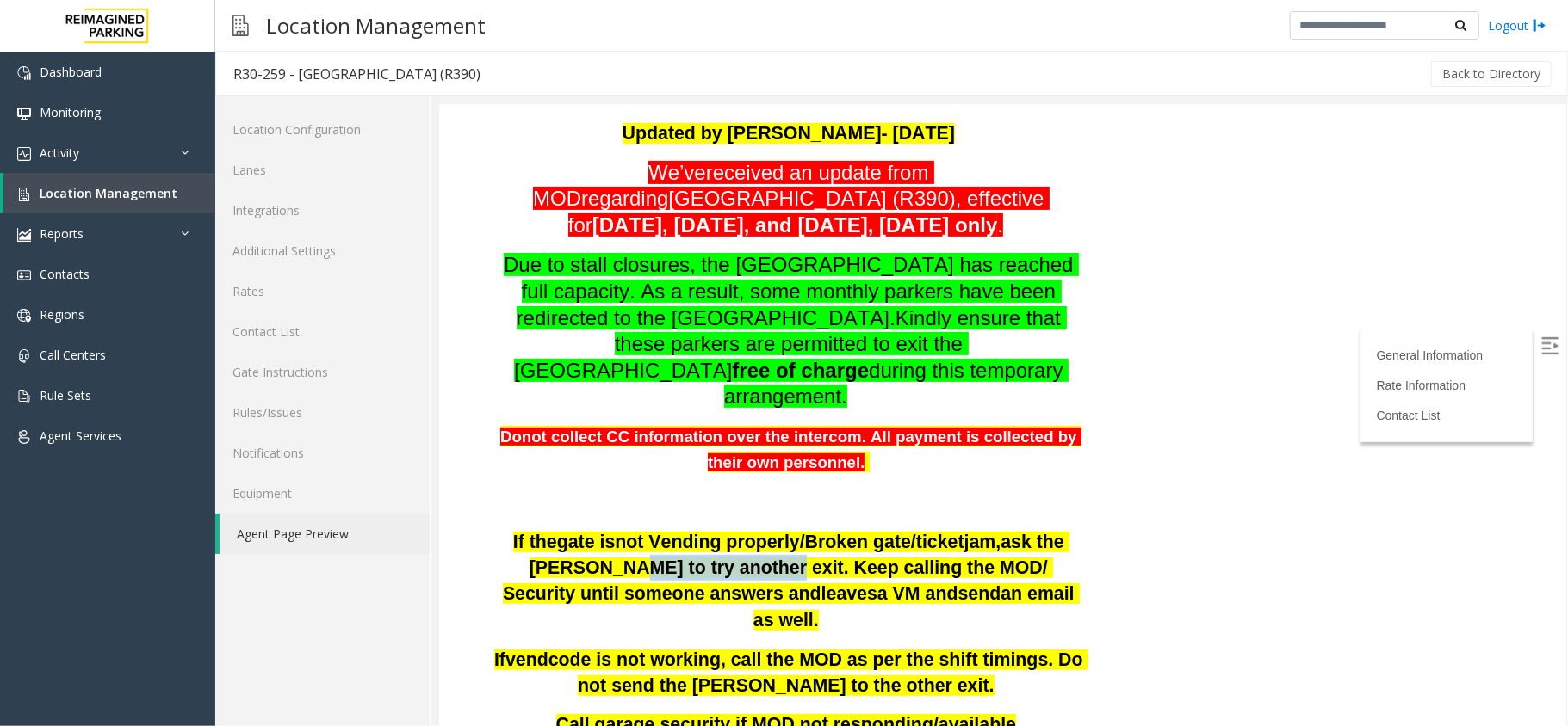
scroll to position [115, 0]
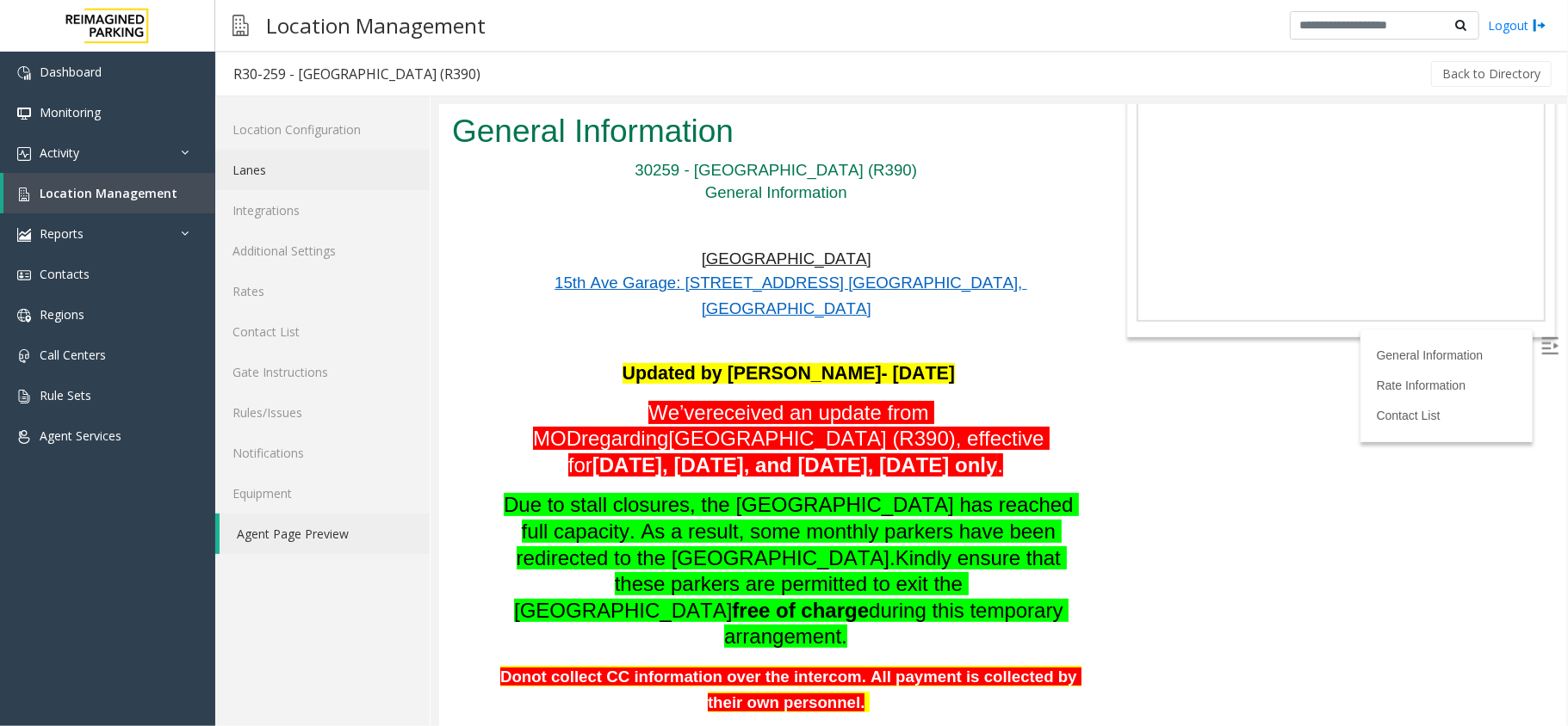
click at [312, 183] on link "Lanes" at bounding box center [322, 169] width 214 height 40
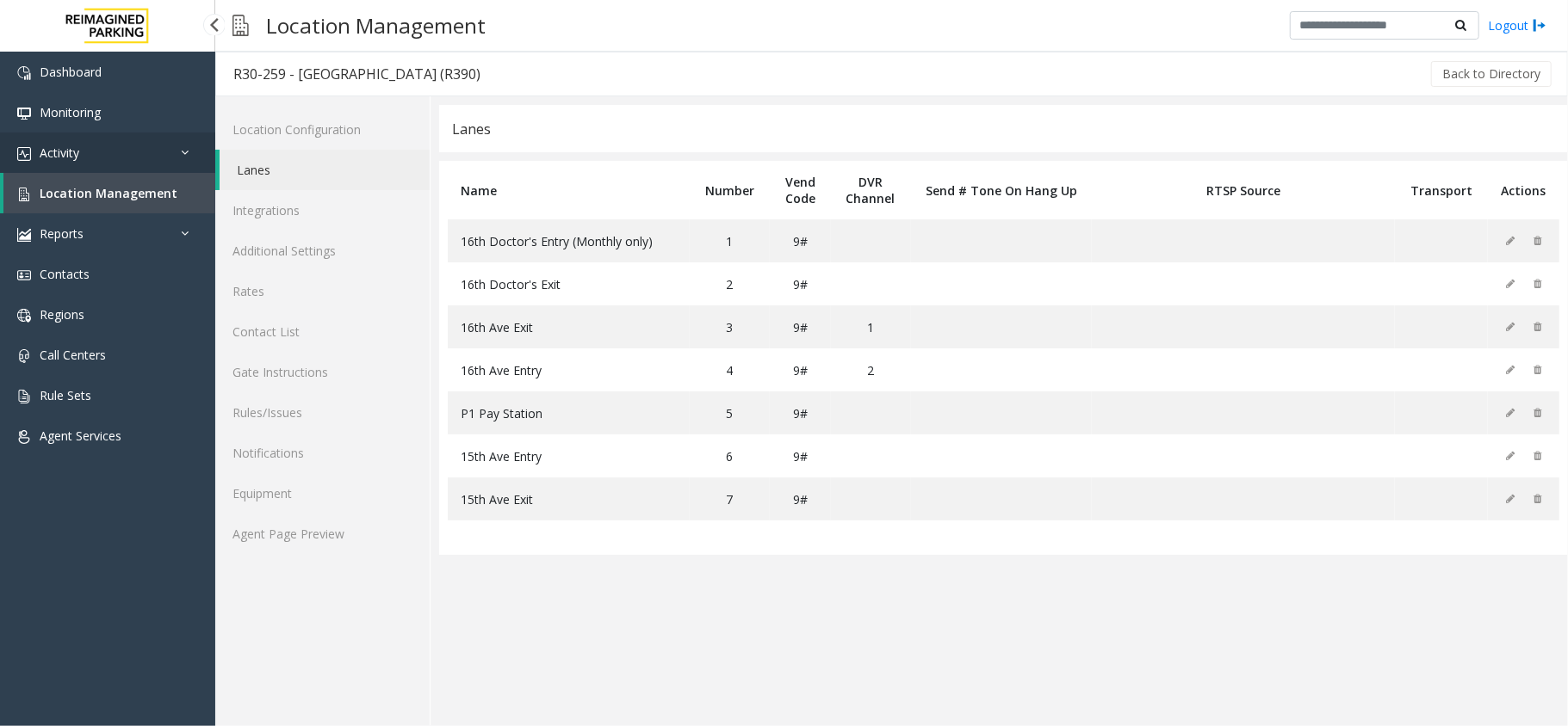
click at [136, 166] on link "Activity" at bounding box center [107, 152] width 215 height 40
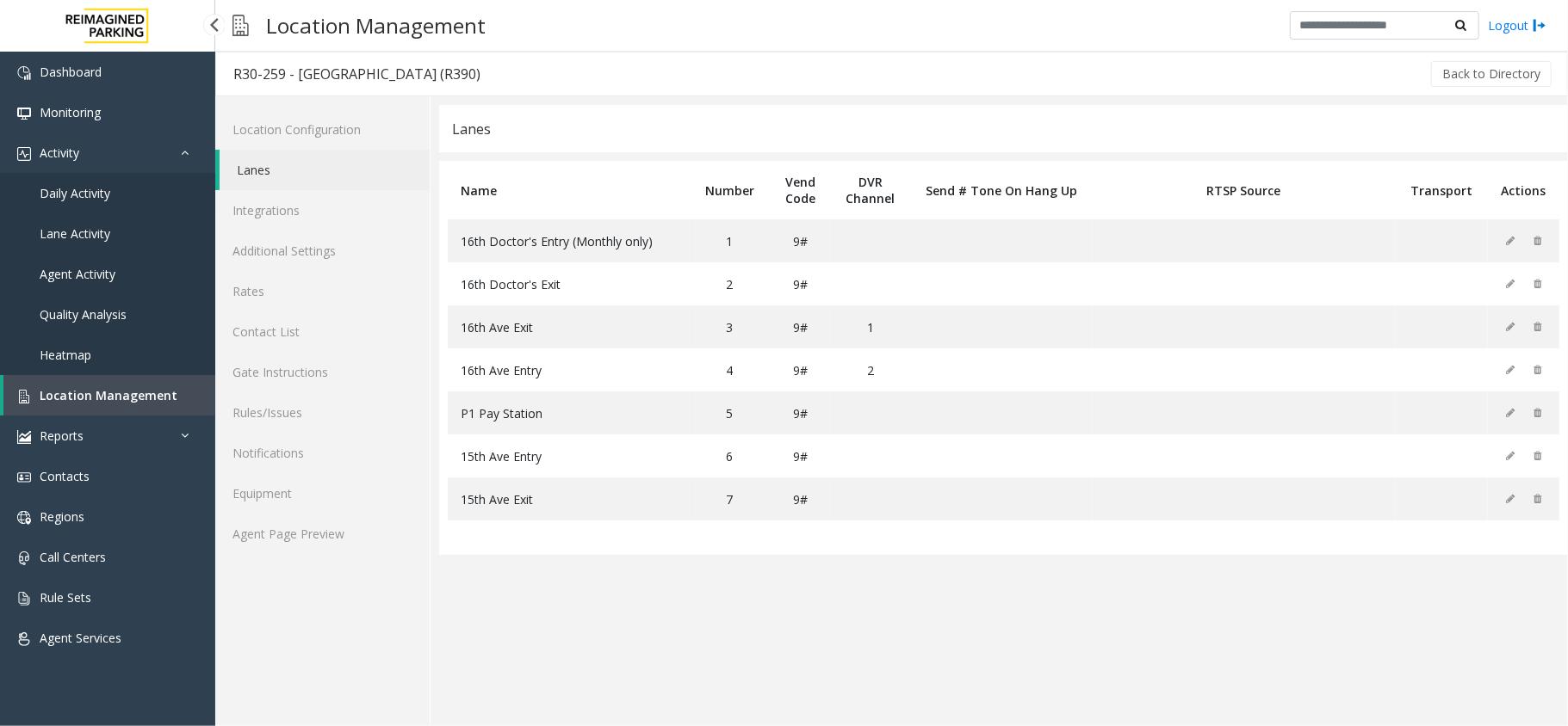
click at [122, 186] on link "Daily Activity" at bounding box center [107, 193] width 215 height 40
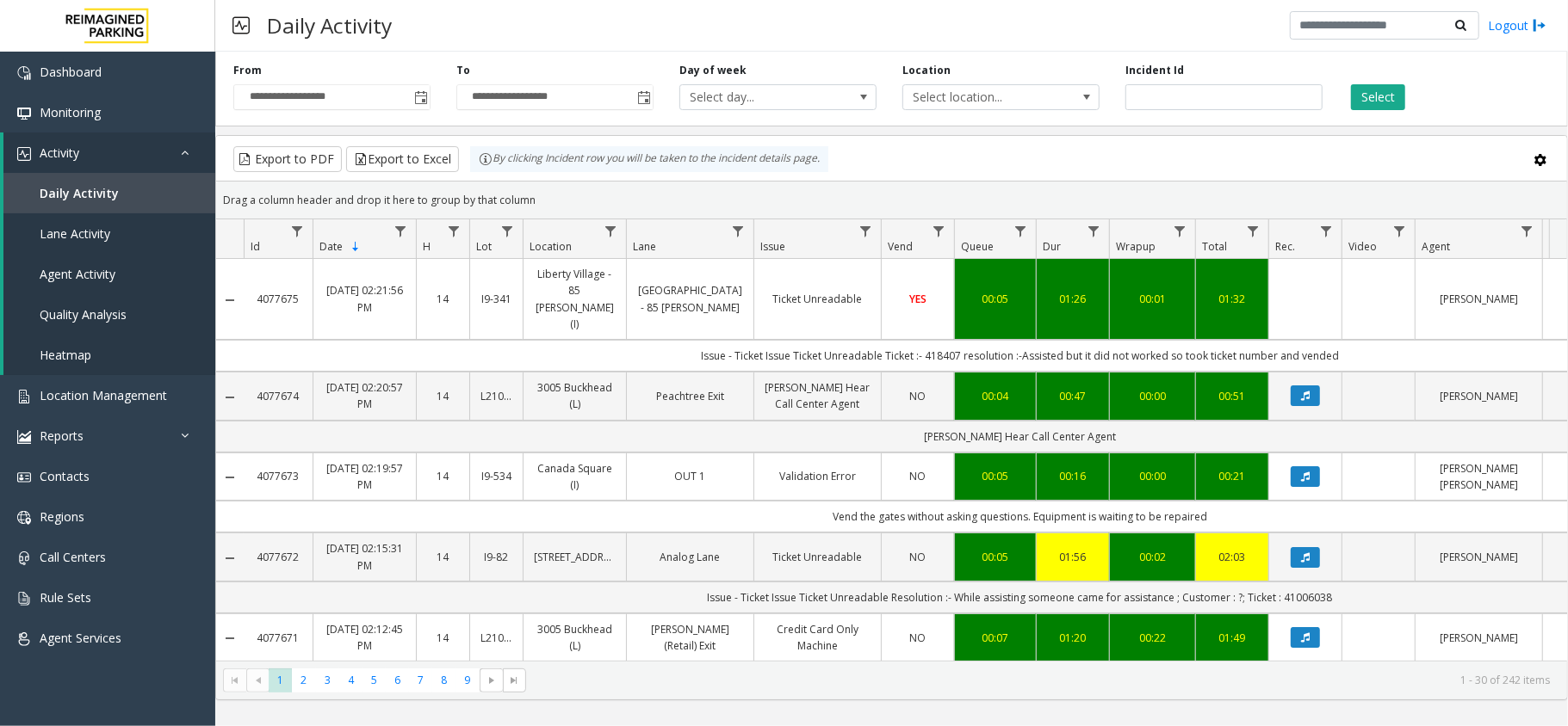
drag, startPoint x: 1359, startPoint y: 327, endPoint x: 700, endPoint y: 318, distance: 659.1
click at [700, 340] on td "Issue - Ticket Issue Ticket Unreadable Ticket :- 418407 resolution :-Assisted b…" at bounding box center [1020, 356] width 1553 height 31
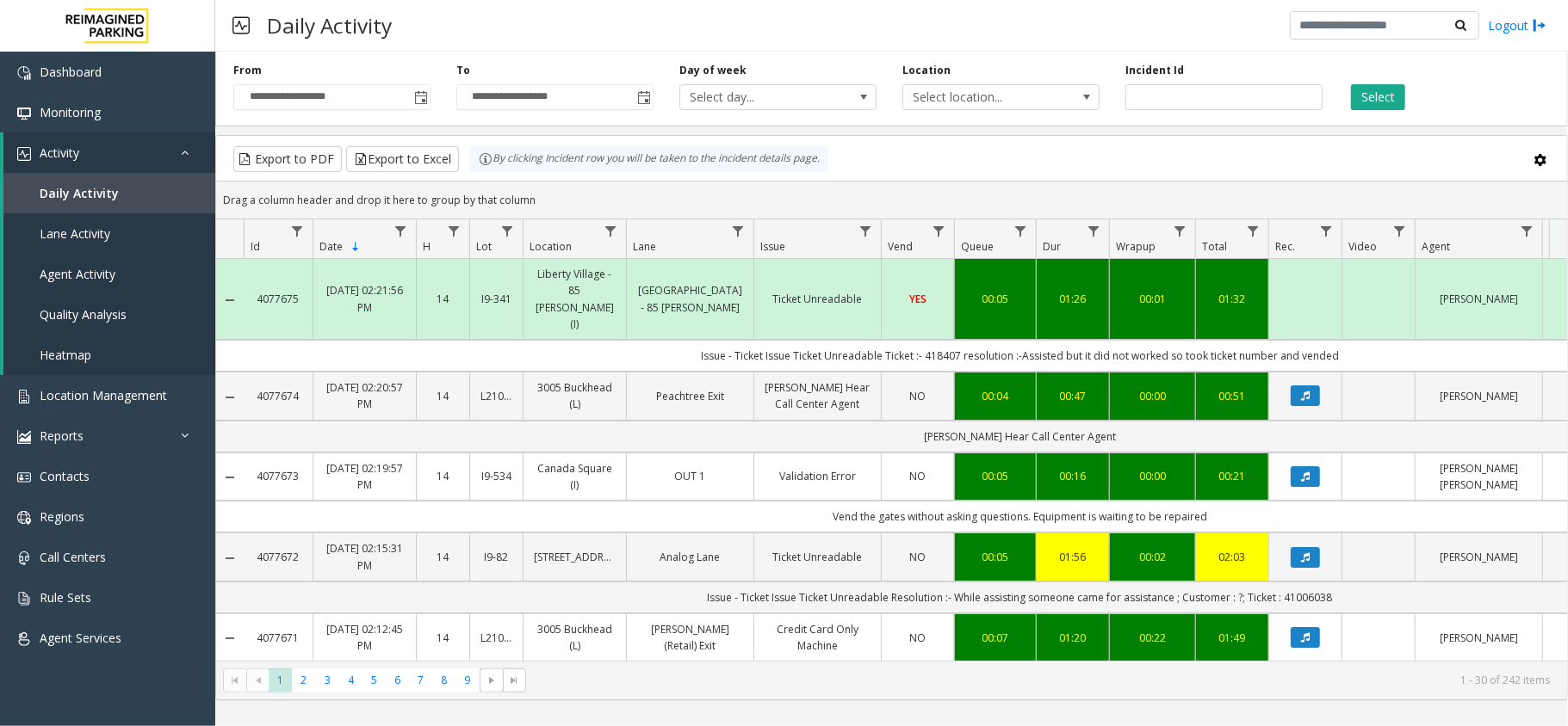
click at [1368, 340] on td "Issue - Ticket Issue Ticket Unreadable Ticket :- 418407 resolution :-Assisted b…" at bounding box center [1020, 356] width 1553 height 31
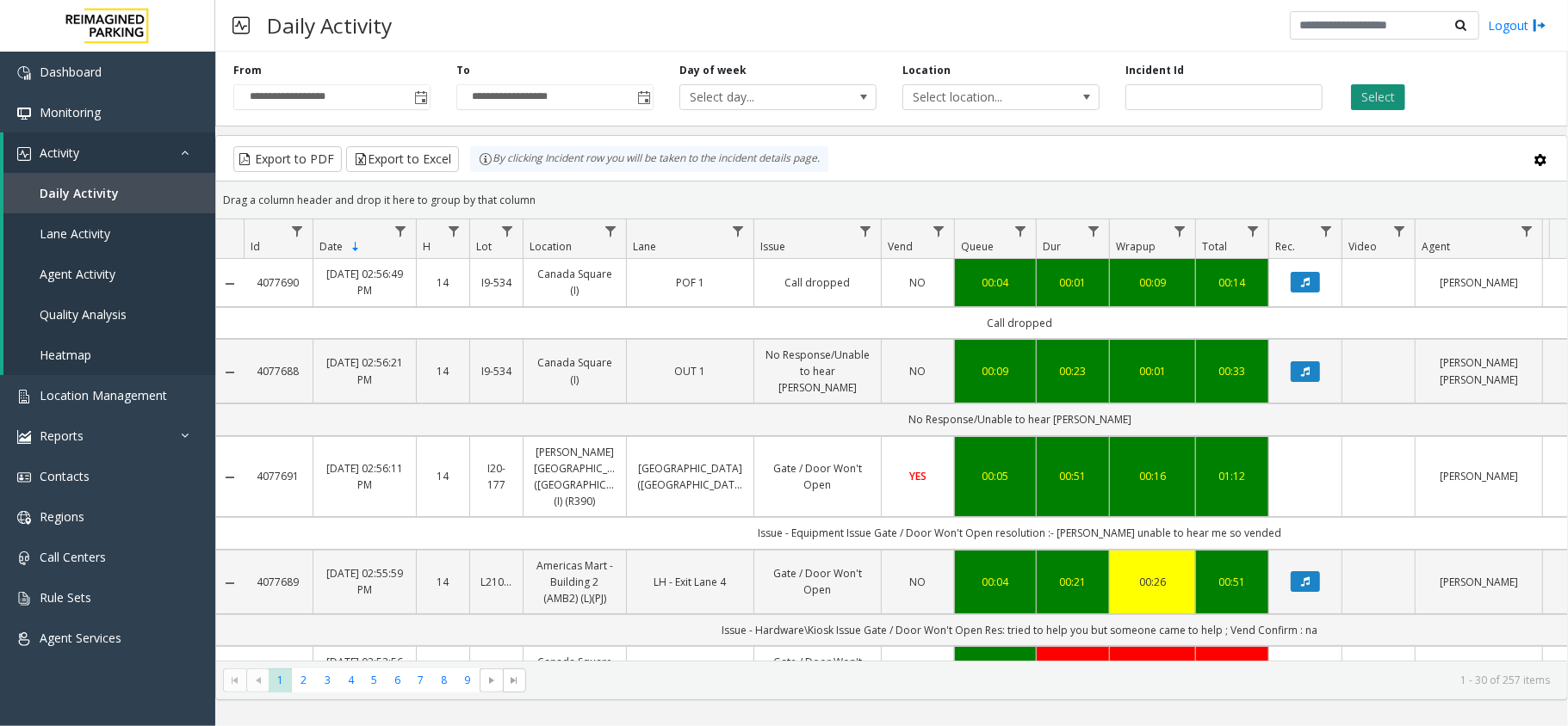
click at [1386, 97] on button "Select" at bounding box center [1378, 97] width 54 height 26
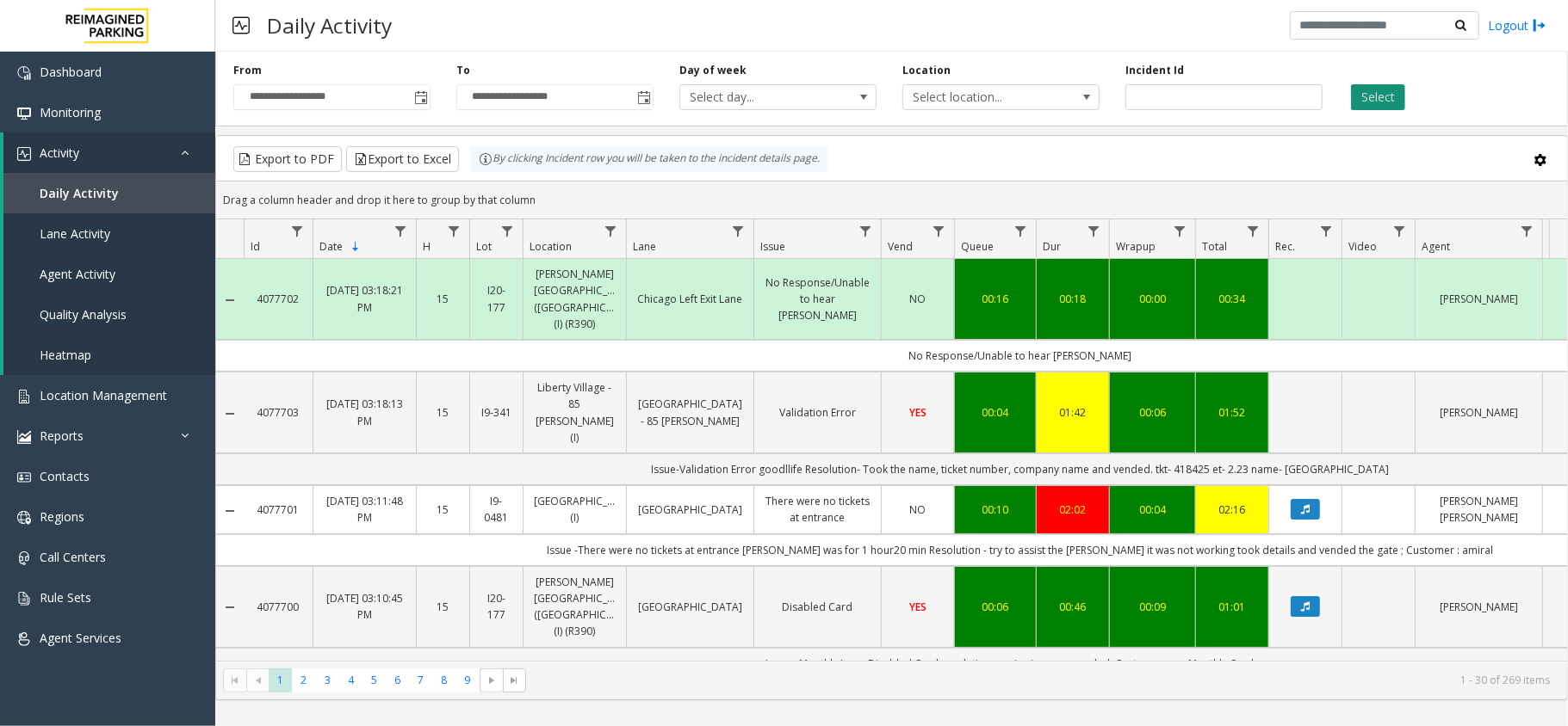
click at [1380, 93] on button "Select" at bounding box center [1378, 97] width 54 height 26
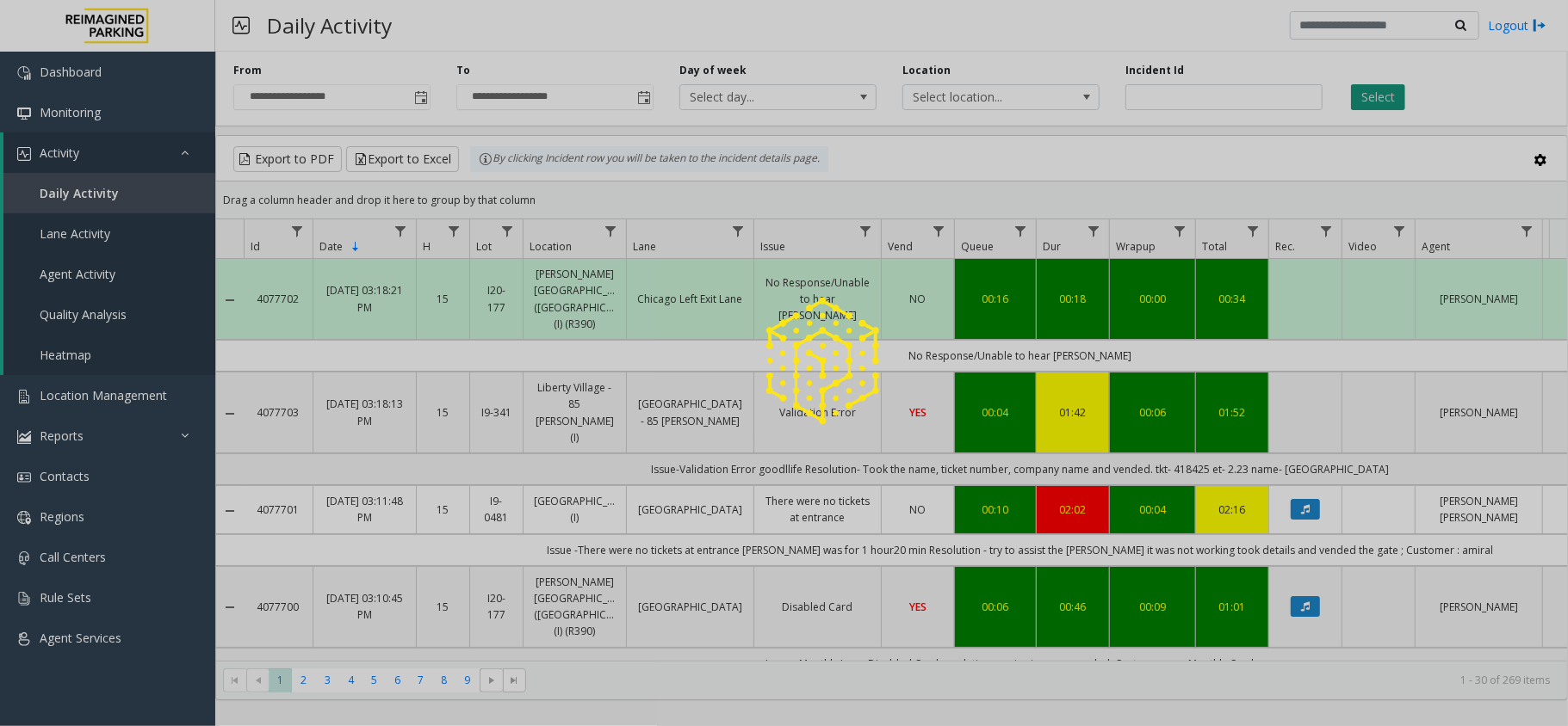
click at [1380, 93] on div at bounding box center [784, 363] width 1568 height 726
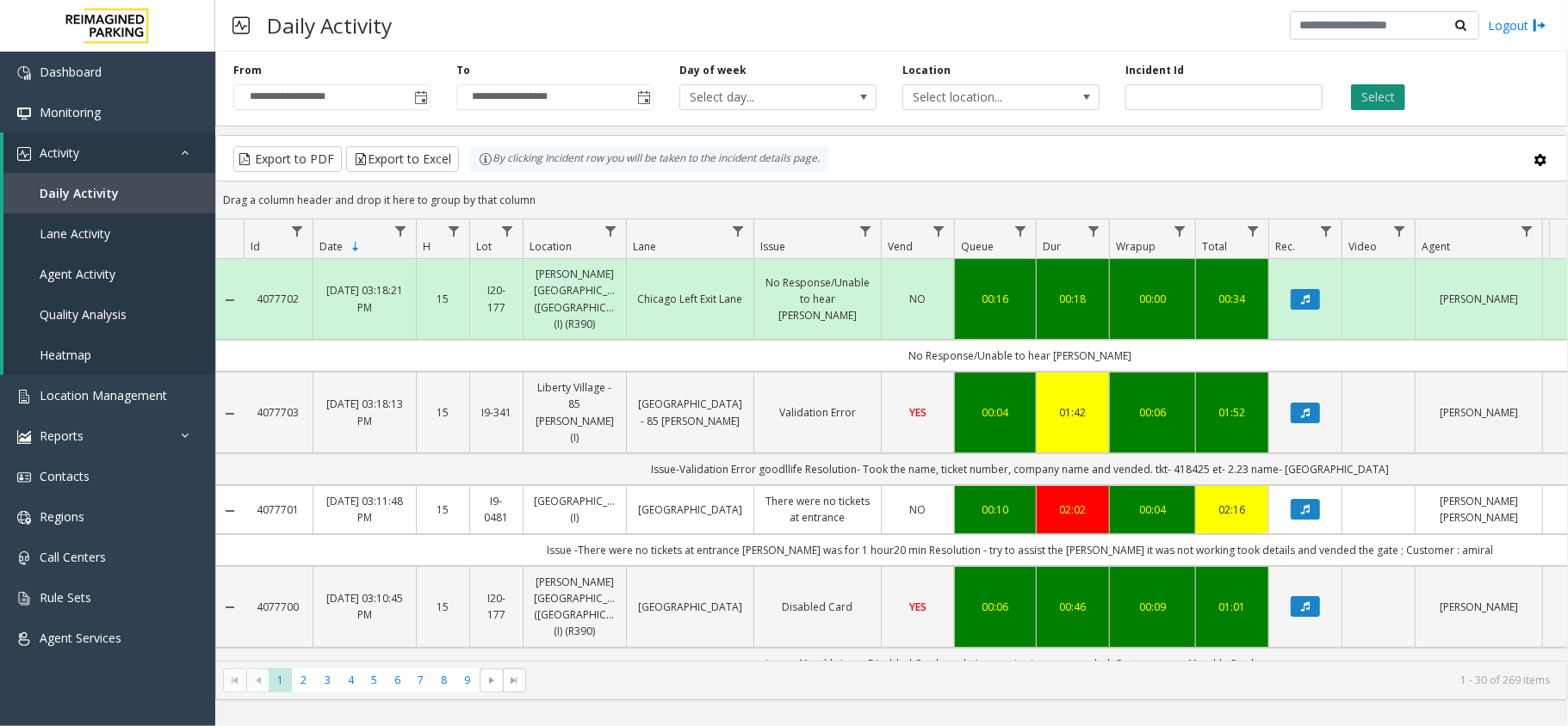
click at [1380, 93] on button "Select" at bounding box center [1378, 97] width 54 height 26
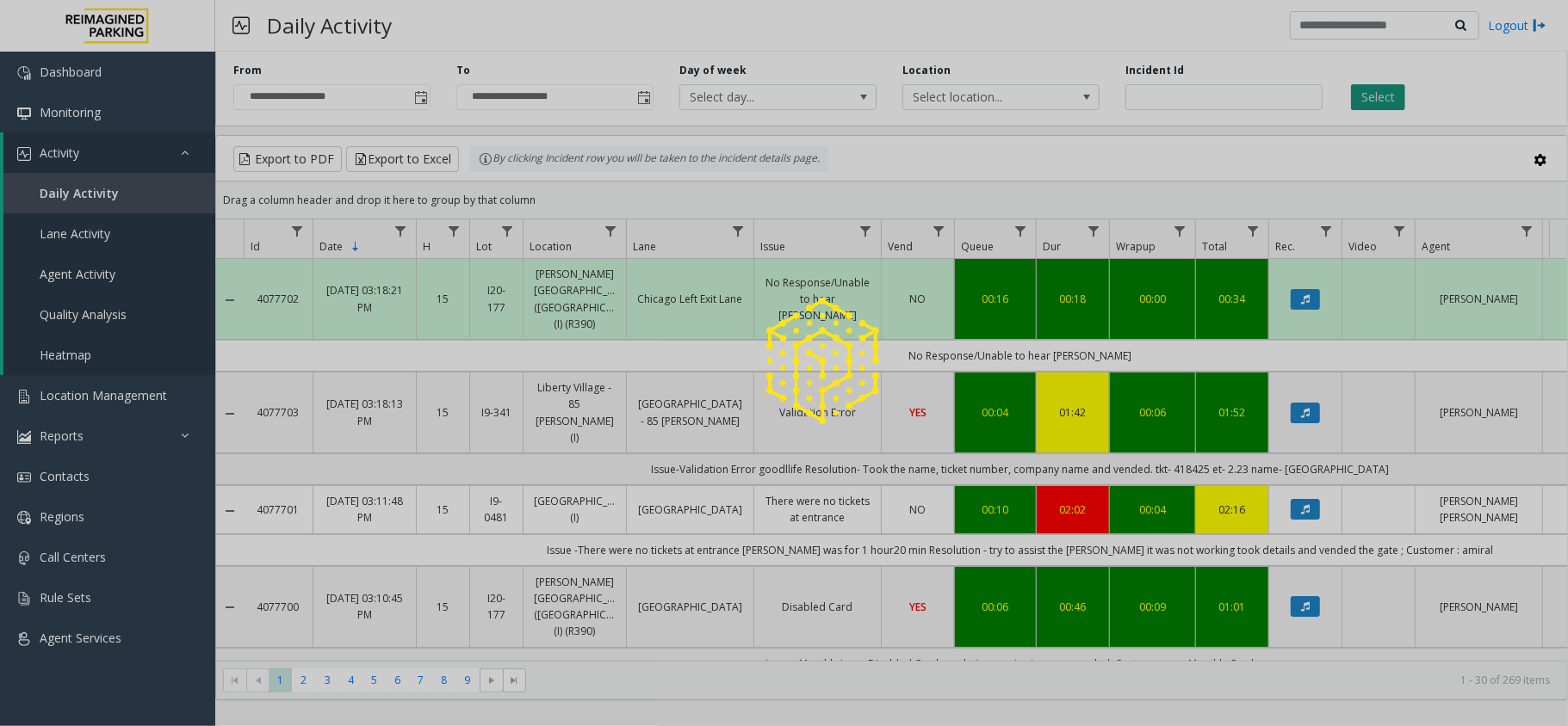
click at [1380, 93] on div at bounding box center [784, 363] width 1568 height 726
click at [1380, 93] on button "Select" at bounding box center [1378, 97] width 54 height 26
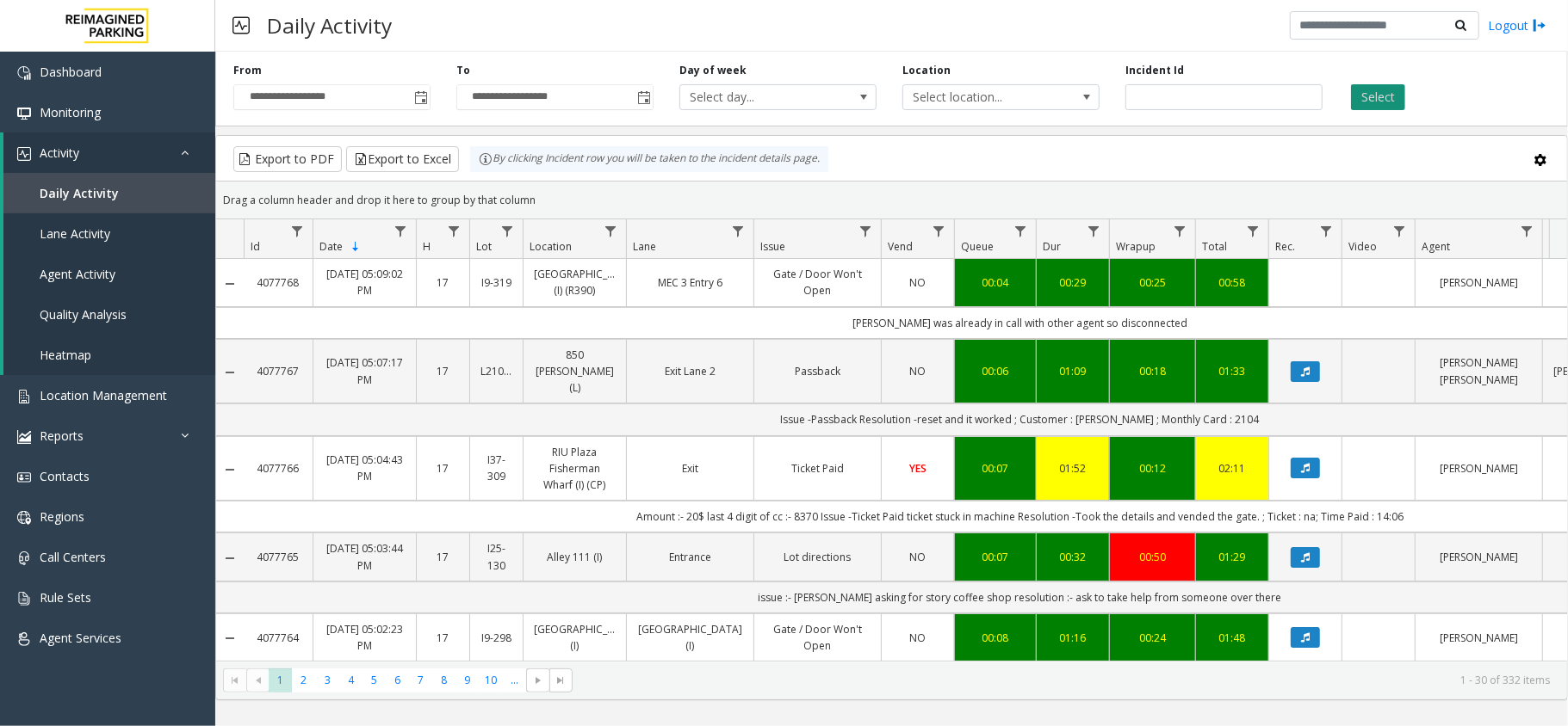
click at [1375, 108] on button "Select" at bounding box center [1378, 97] width 54 height 26
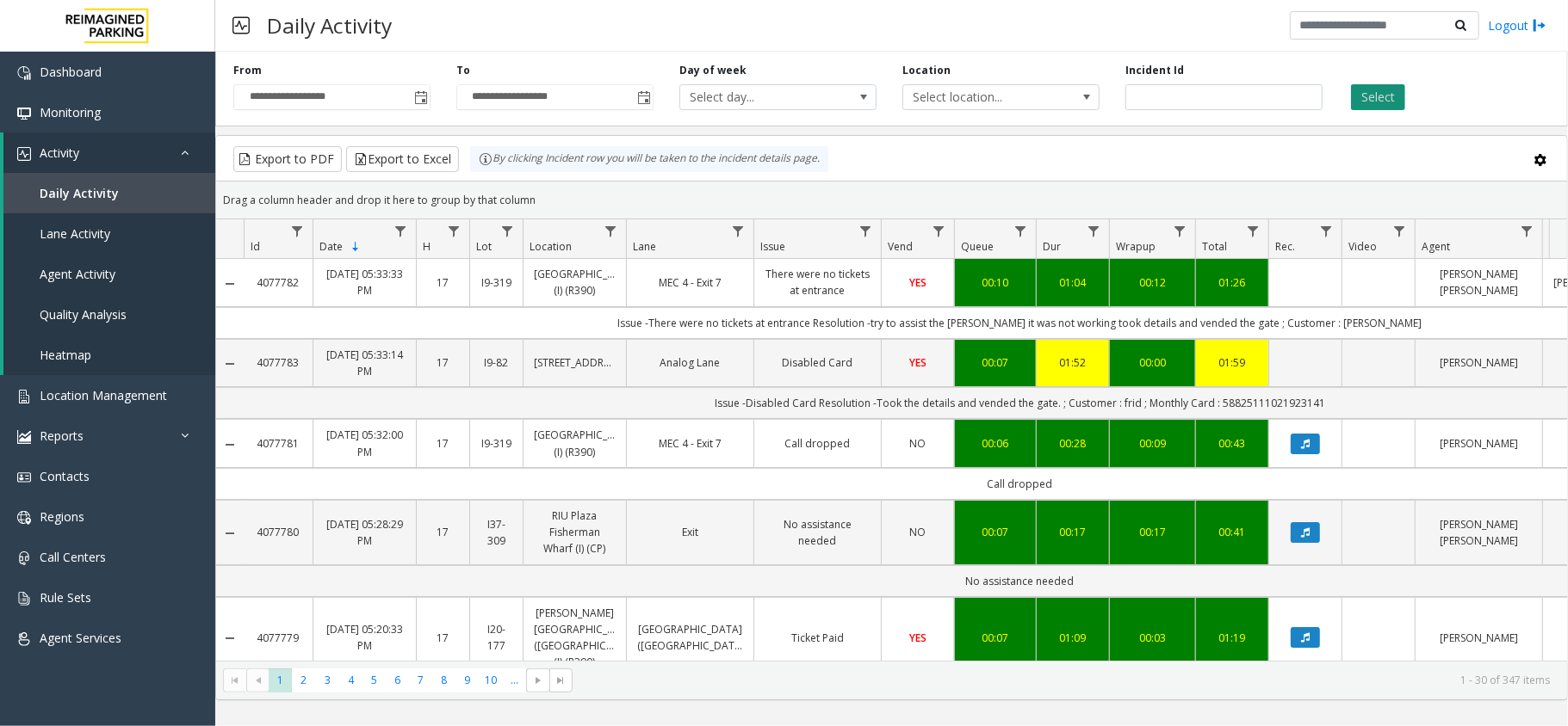
click at [1379, 90] on button "Select" at bounding box center [1378, 97] width 54 height 26
click at [1361, 101] on button "Select" at bounding box center [1378, 97] width 54 height 26
click at [1363, 101] on button "Select" at bounding box center [1378, 97] width 54 height 26
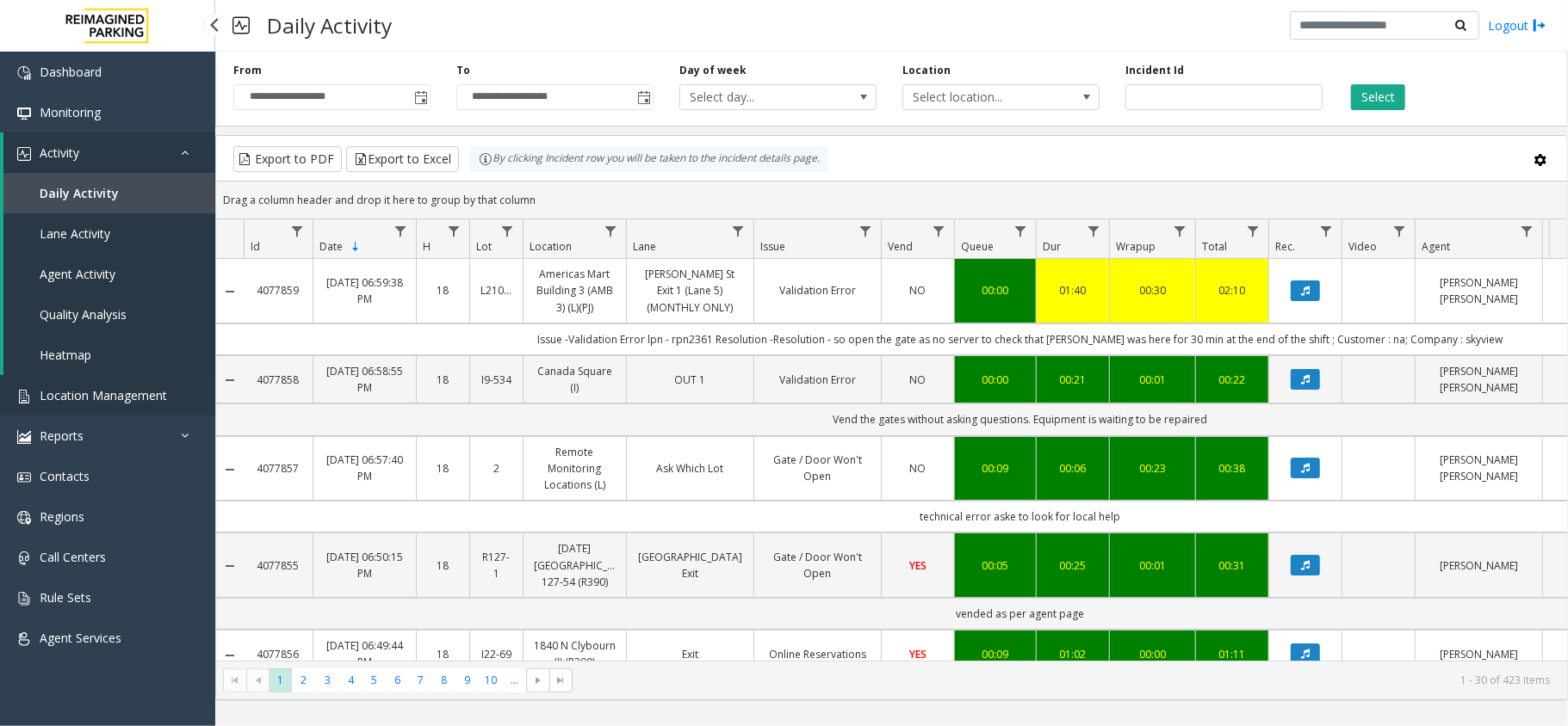
click at [136, 393] on span "Location Management" at bounding box center [103, 395] width 128 height 17
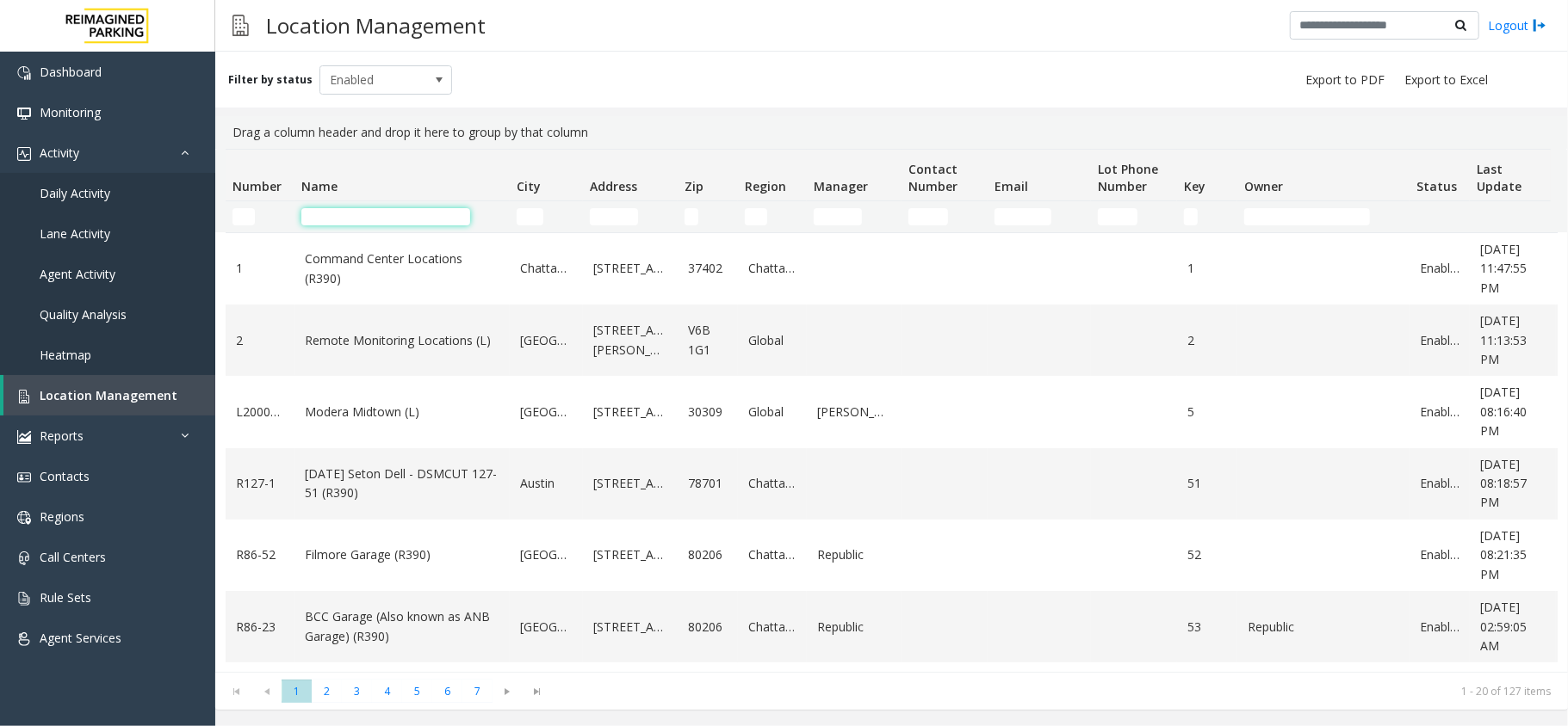
click at [380, 220] on input "Name Filter" at bounding box center [386, 217] width 169 height 18
type input "****"
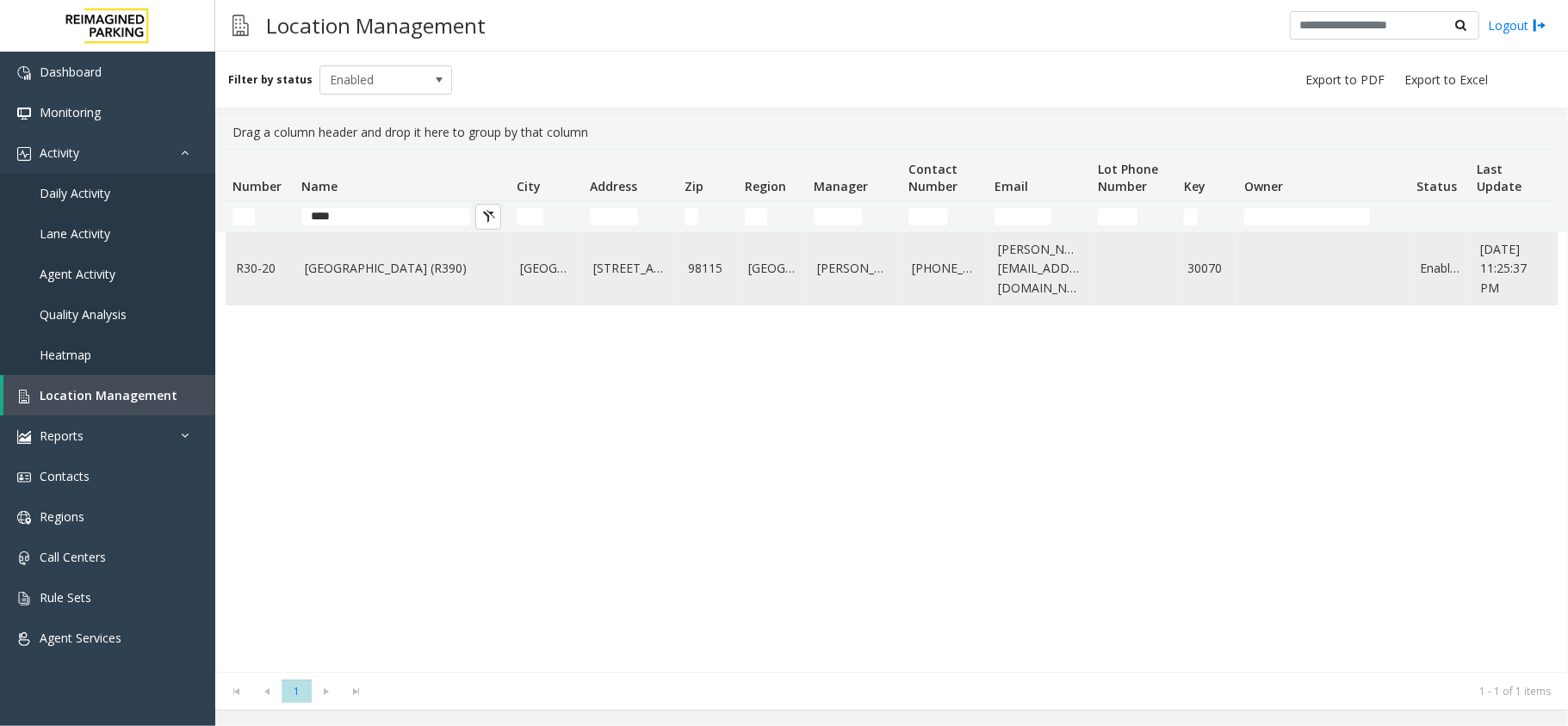
click at [407, 283] on td "[GEOGRAPHIC_DATA] (R390)" at bounding box center [402, 268] width 215 height 72
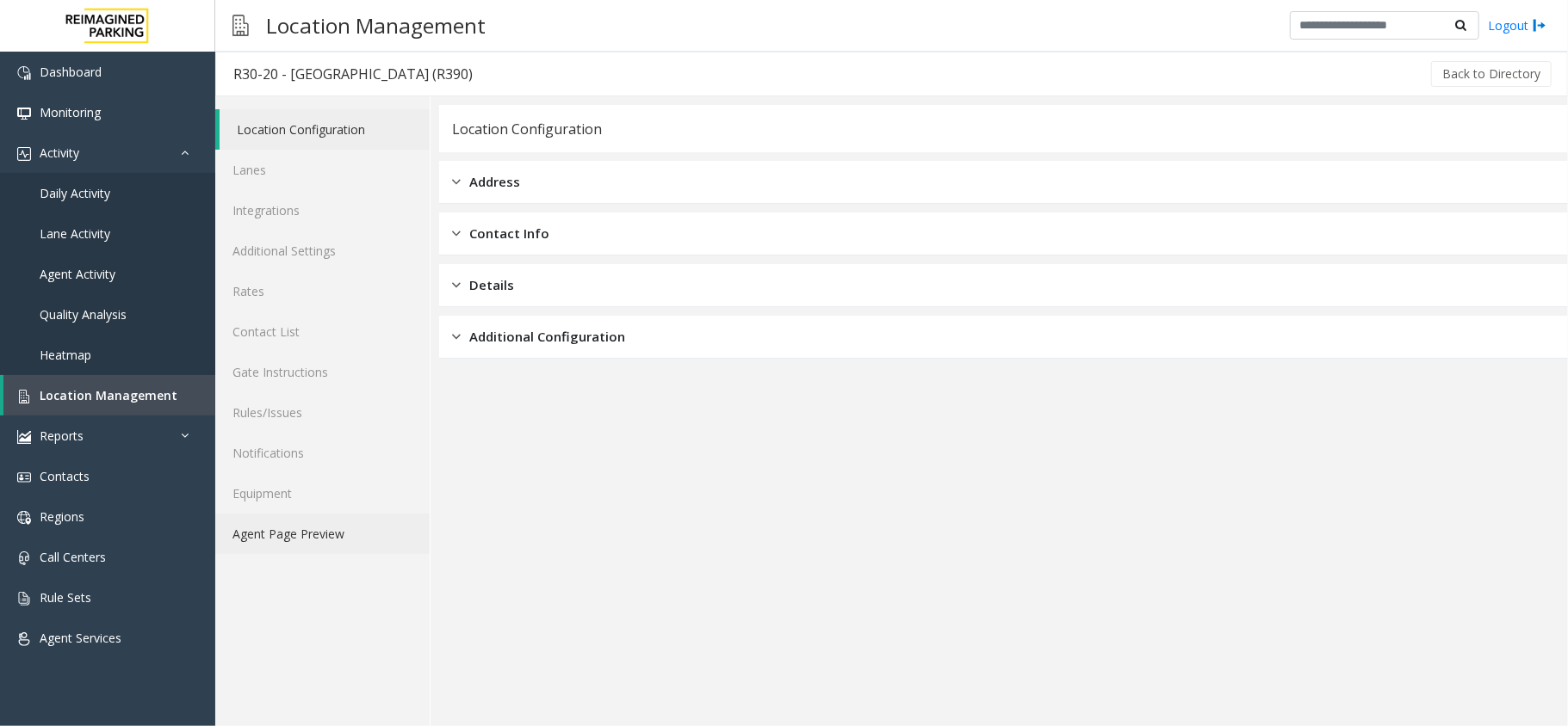
click at [387, 541] on link "Agent Page Preview" at bounding box center [322, 533] width 214 height 40
